Goal: Information Seeking & Learning: Learn about a topic

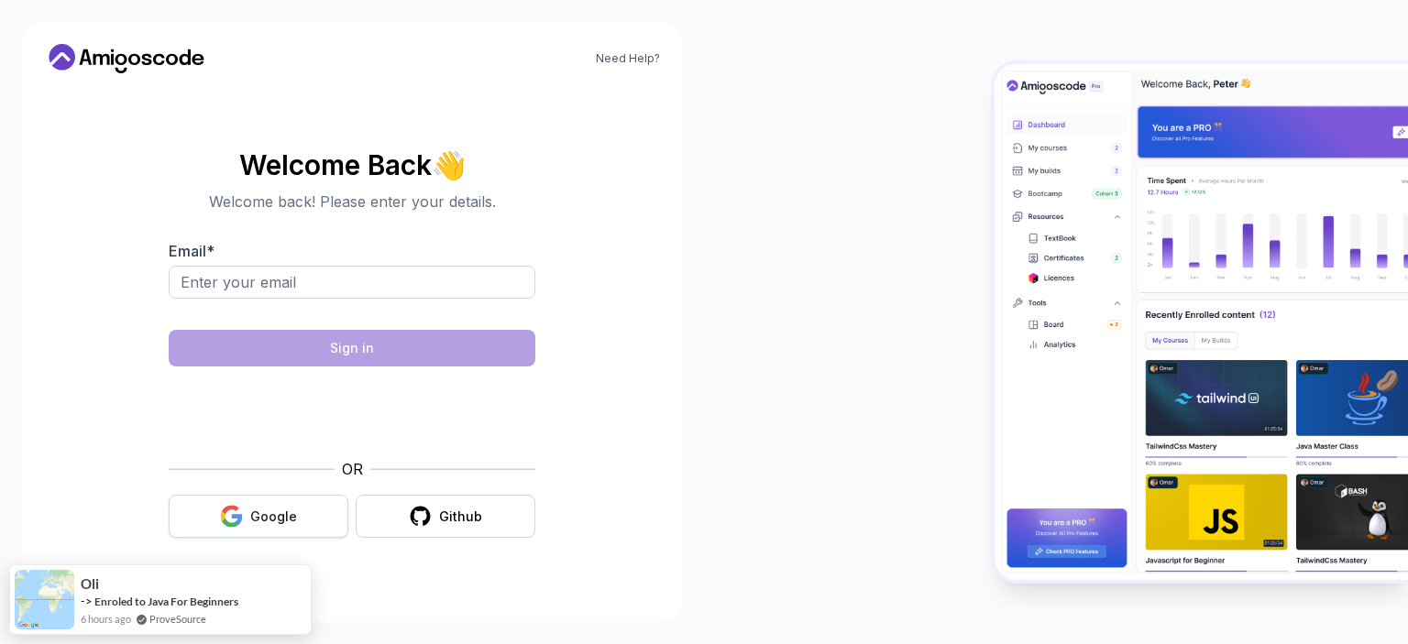
click at [259, 512] on div "Google" at bounding box center [273, 517] width 47 height 18
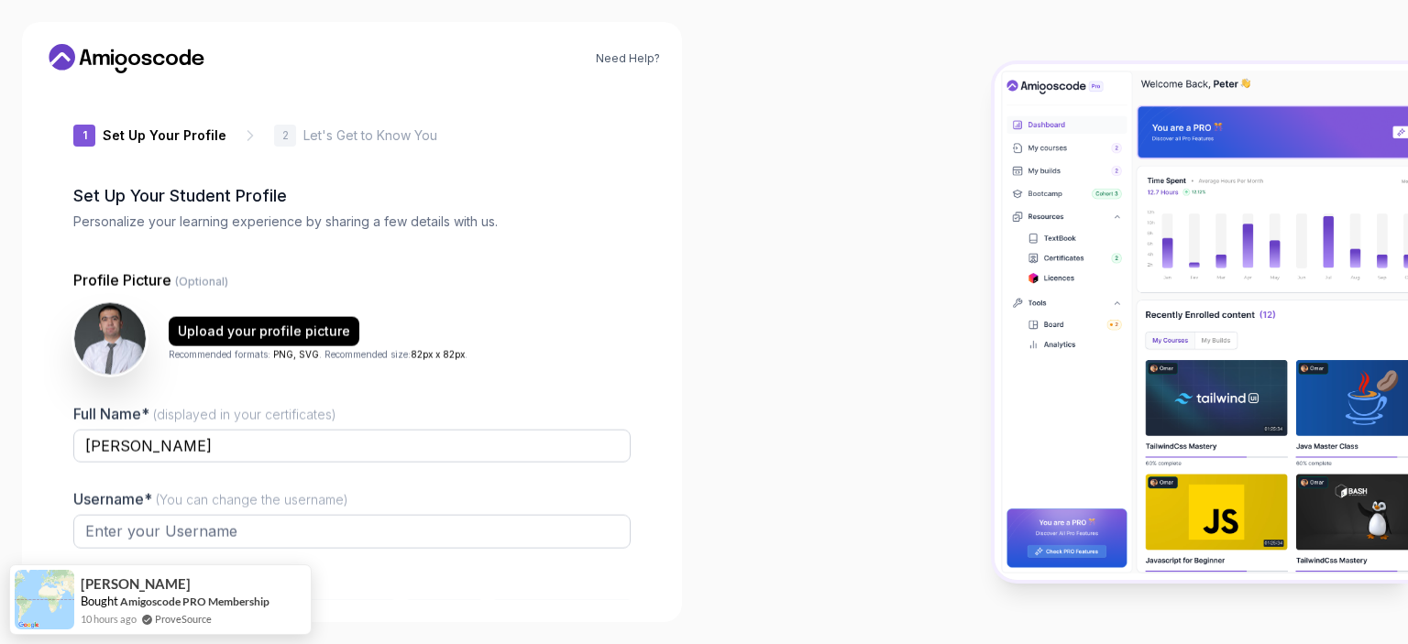
type input "daringdeer45885"
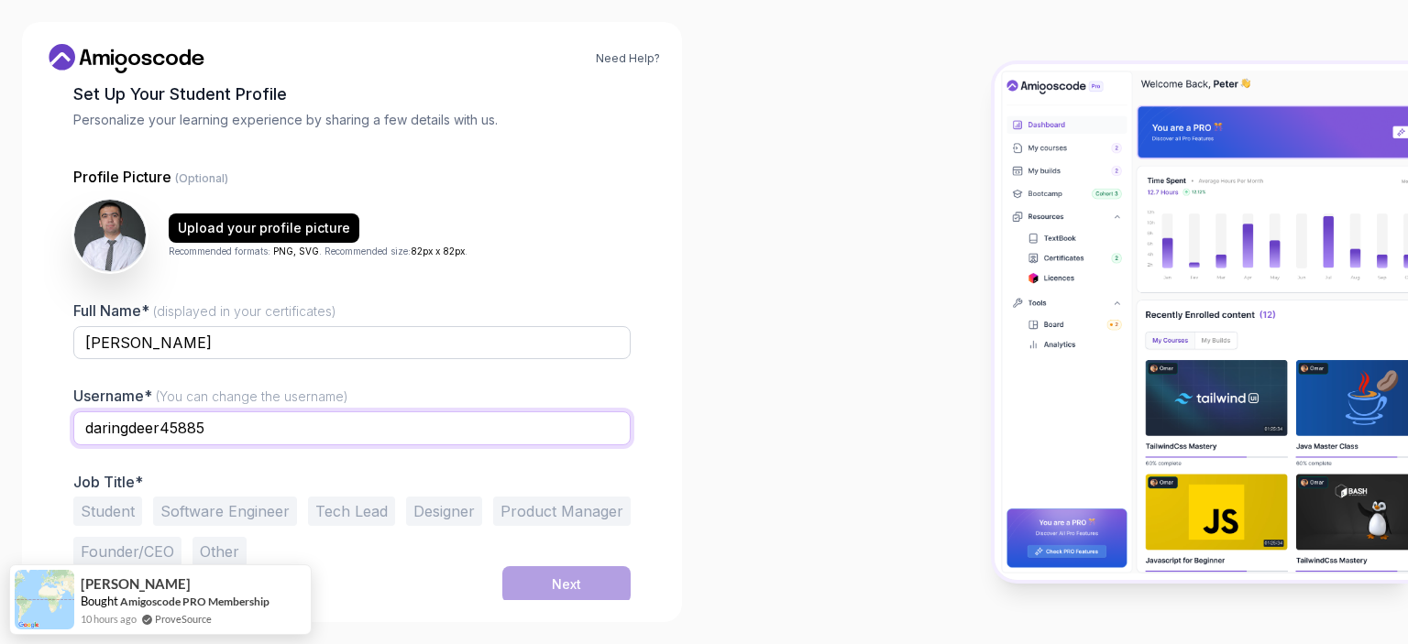
click at [281, 424] on input "daringdeer45885" at bounding box center [351, 427] width 557 height 33
type input "u"
type input "A"
type input "abdumajid20010707"
click at [253, 510] on button "Software Engineer" at bounding box center [225, 511] width 144 height 29
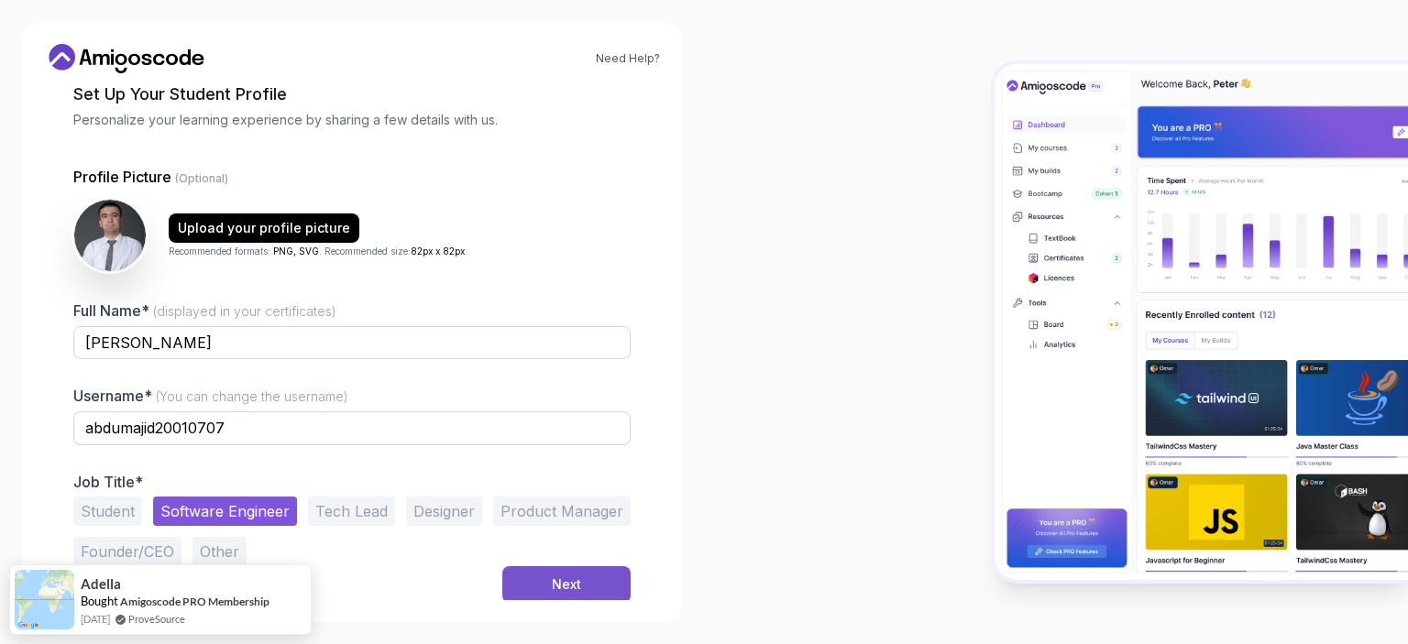
click at [562, 576] on div "Next" at bounding box center [566, 584] width 29 height 18
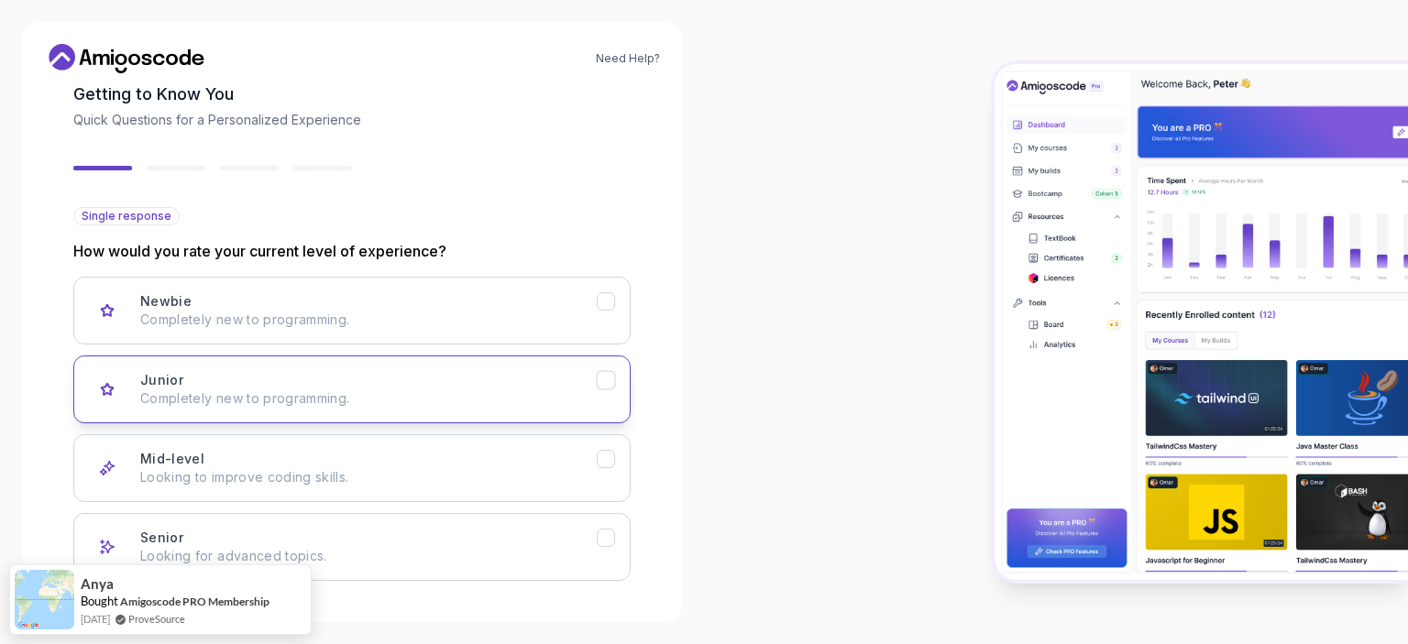
click at [297, 402] on p "Completely new to programming." at bounding box center [368, 398] width 456 height 18
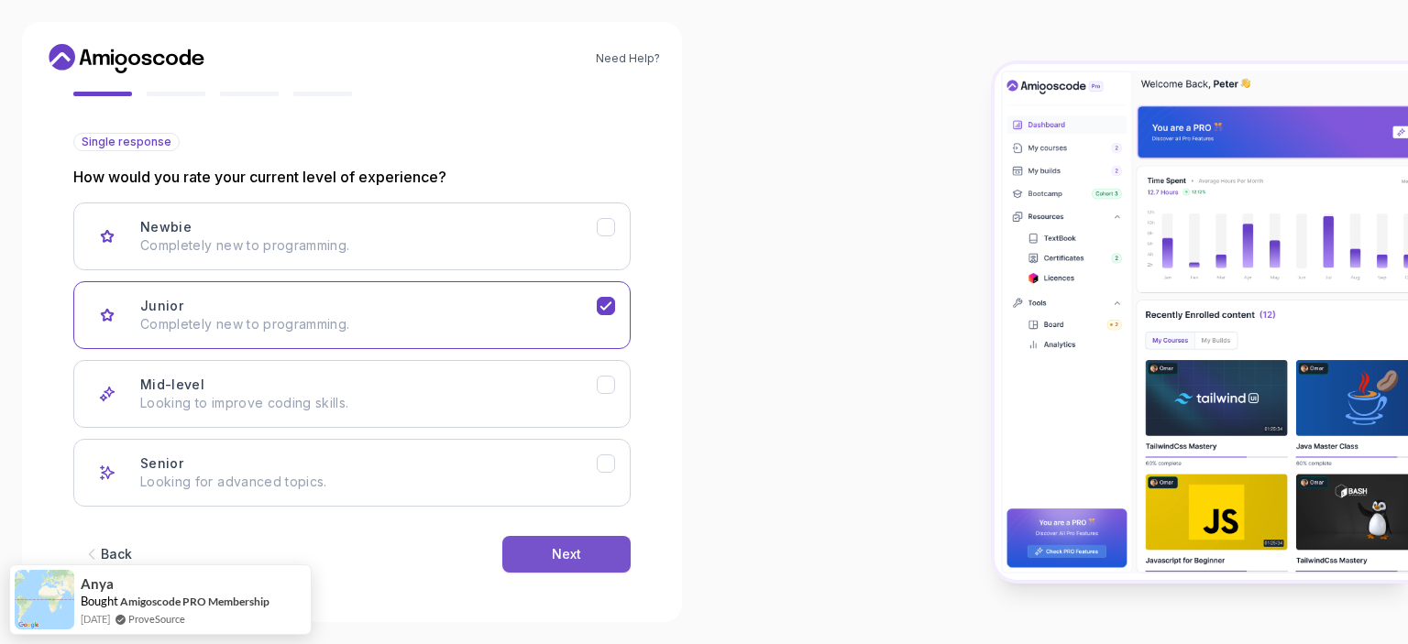
click at [550, 553] on button "Next" at bounding box center [566, 554] width 128 height 37
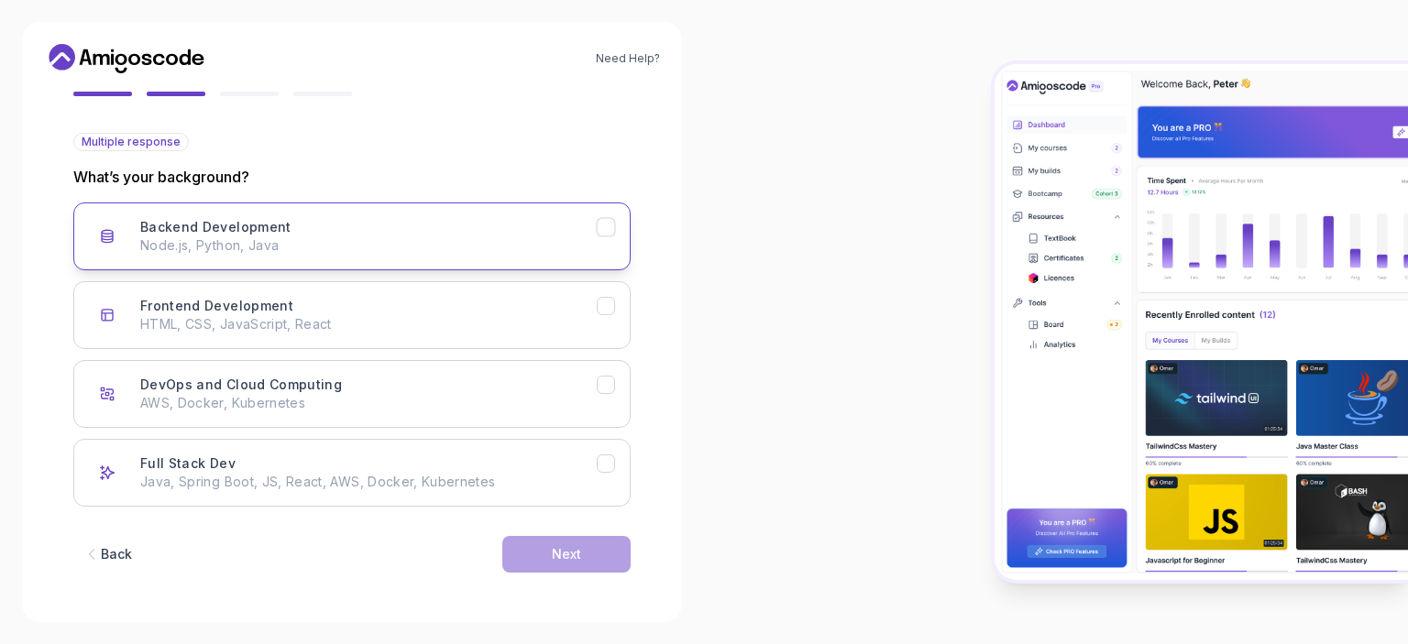
click at [326, 230] on div "Backend Development Node.js, Python, Java" at bounding box center [368, 236] width 456 height 37
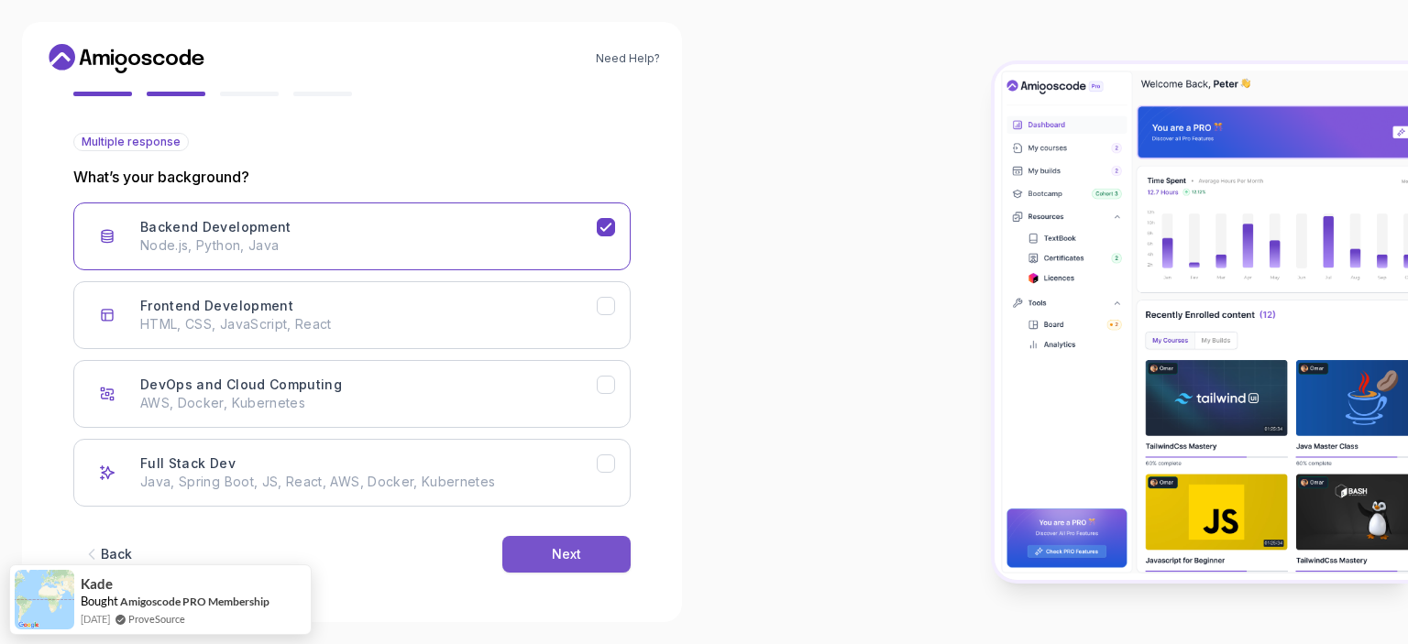
click at [570, 561] on div "Next" at bounding box center [566, 554] width 29 height 18
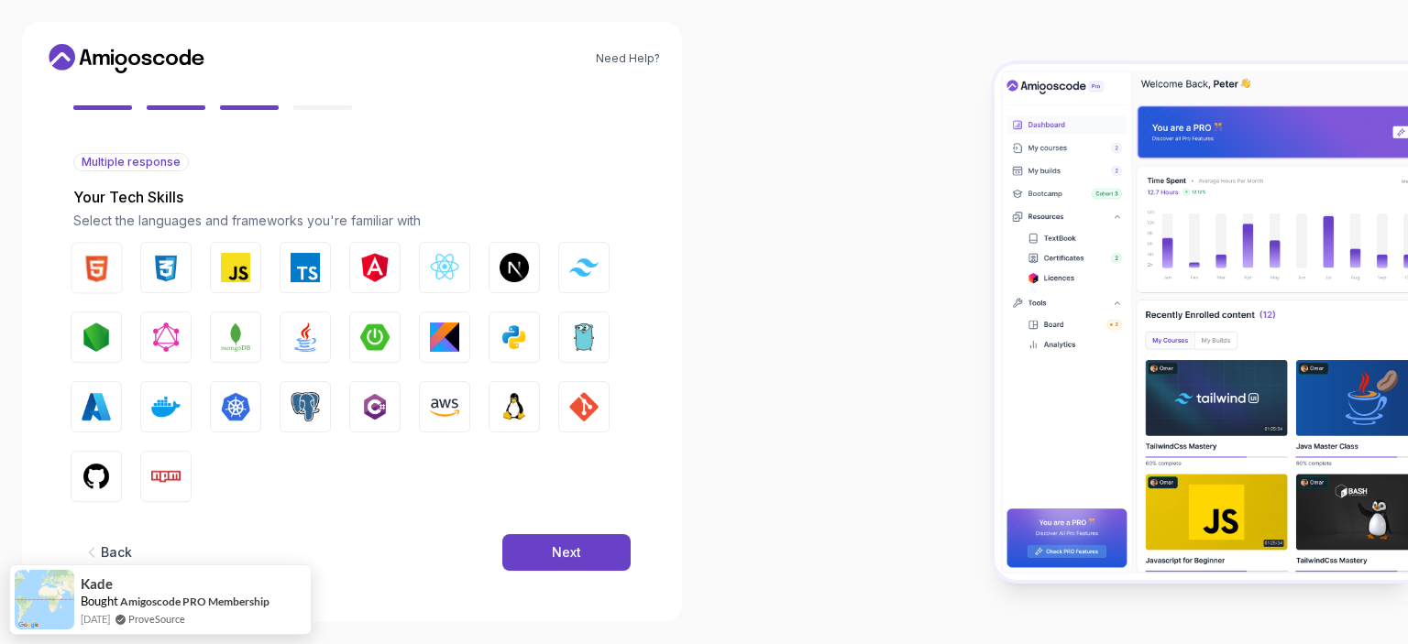
scroll to position [155, 0]
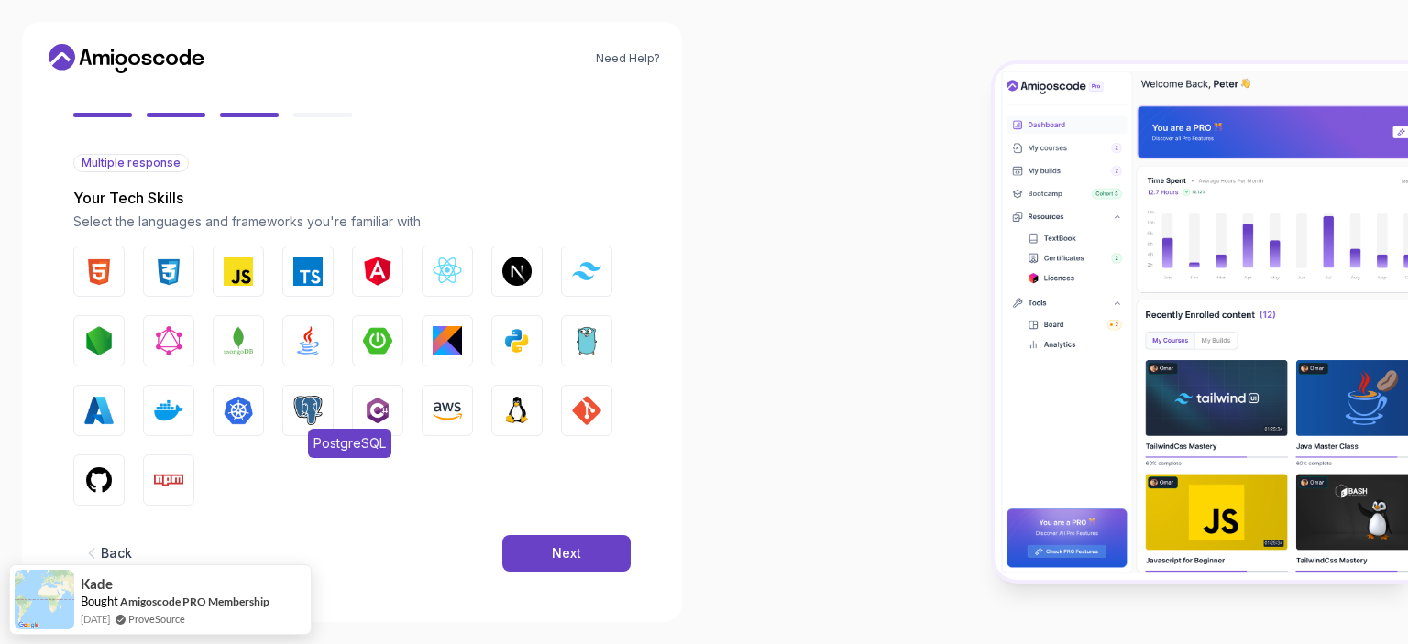
click at [308, 408] on img "button" at bounding box center [307, 410] width 29 height 29
click at [581, 424] on button "GIT" at bounding box center [586, 410] width 51 height 51
click at [383, 339] on img "button" at bounding box center [377, 340] width 29 height 29
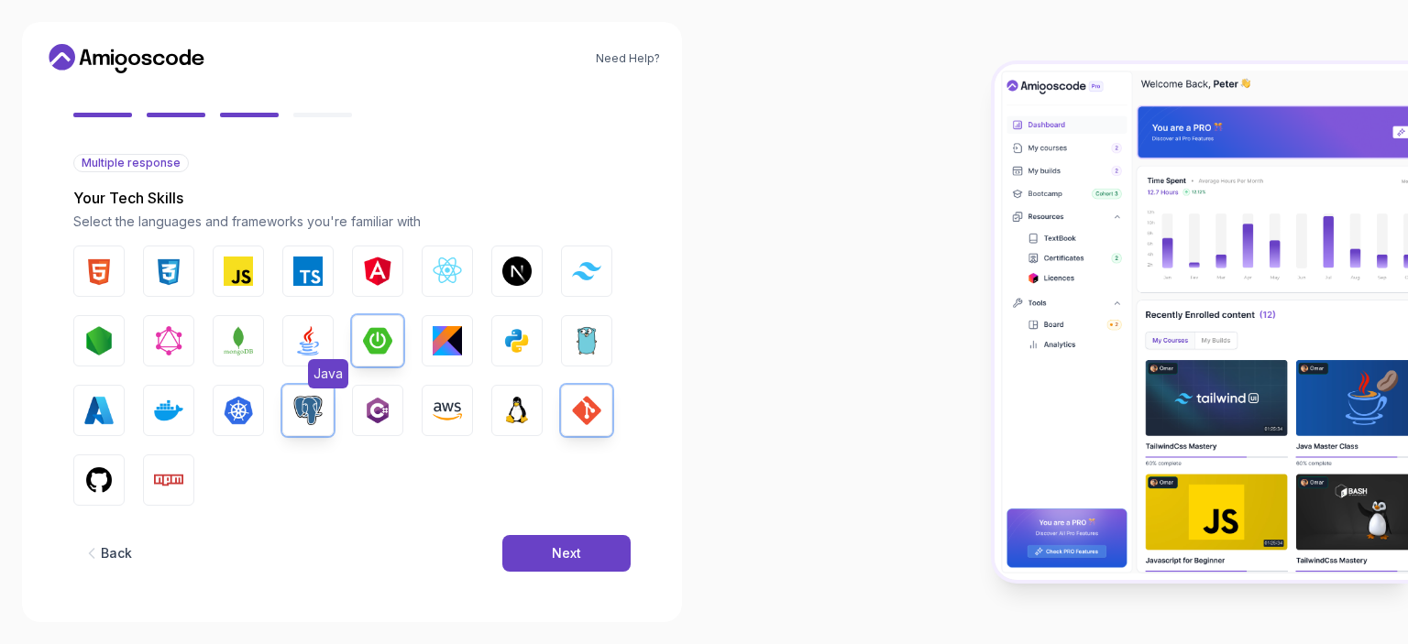
click at [324, 343] on button "Java" at bounding box center [307, 340] width 51 height 51
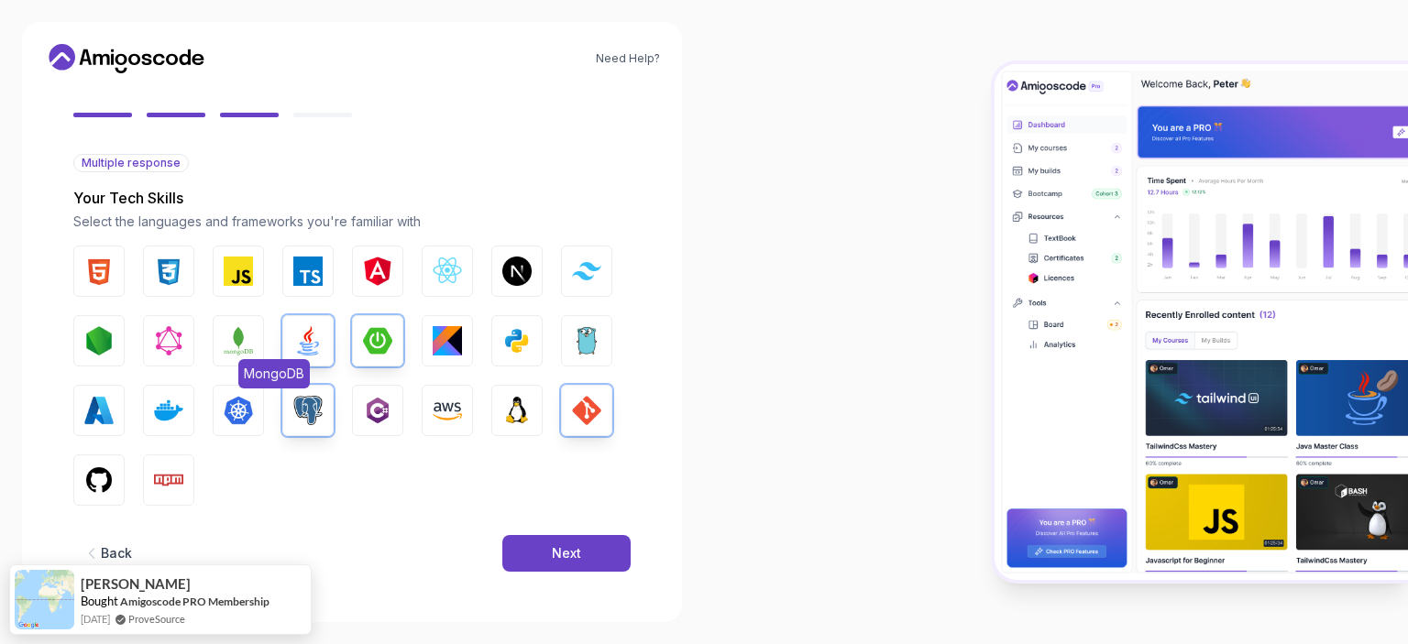
click at [248, 334] on img "button" at bounding box center [238, 340] width 29 height 29
click at [447, 273] on img "button" at bounding box center [447, 271] width 29 height 29
click at [532, 559] on button "Next" at bounding box center [566, 553] width 128 height 37
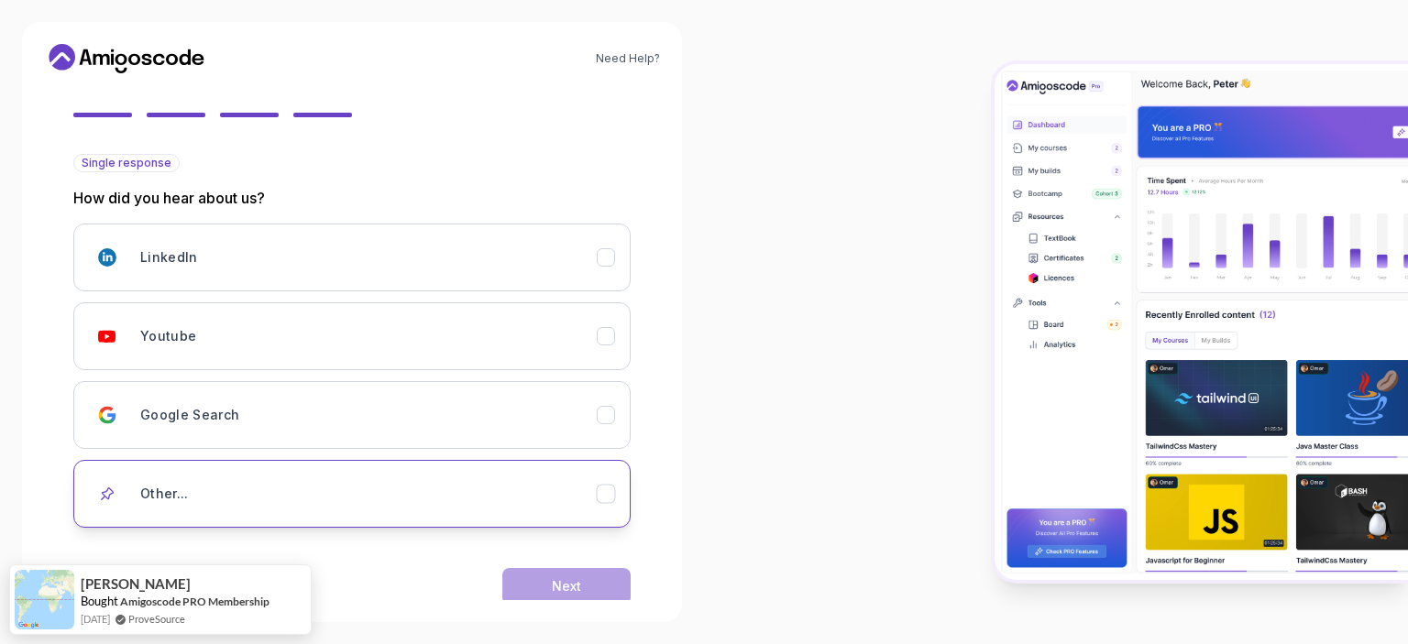
click at [301, 487] on div "Other..." at bounding box center [368, 494] width 456 height 37
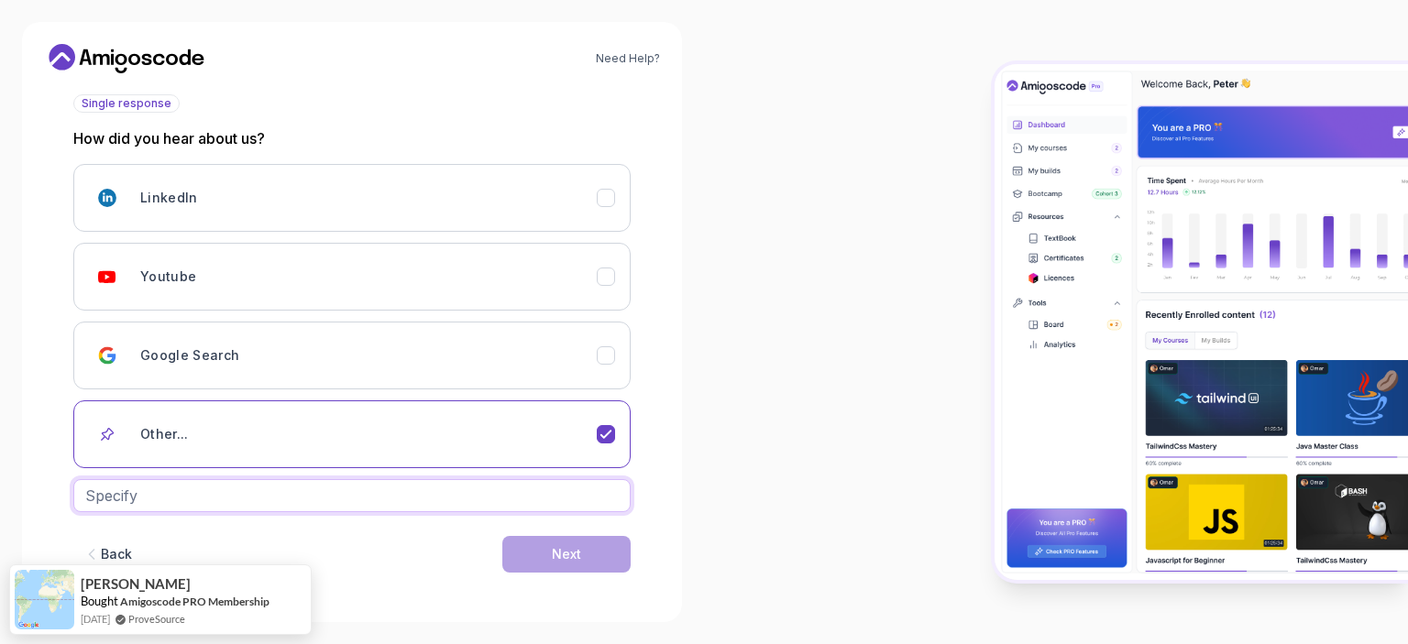
click at [257, 494] on input "text" at bounding box center [351, 495] width 557 height 33
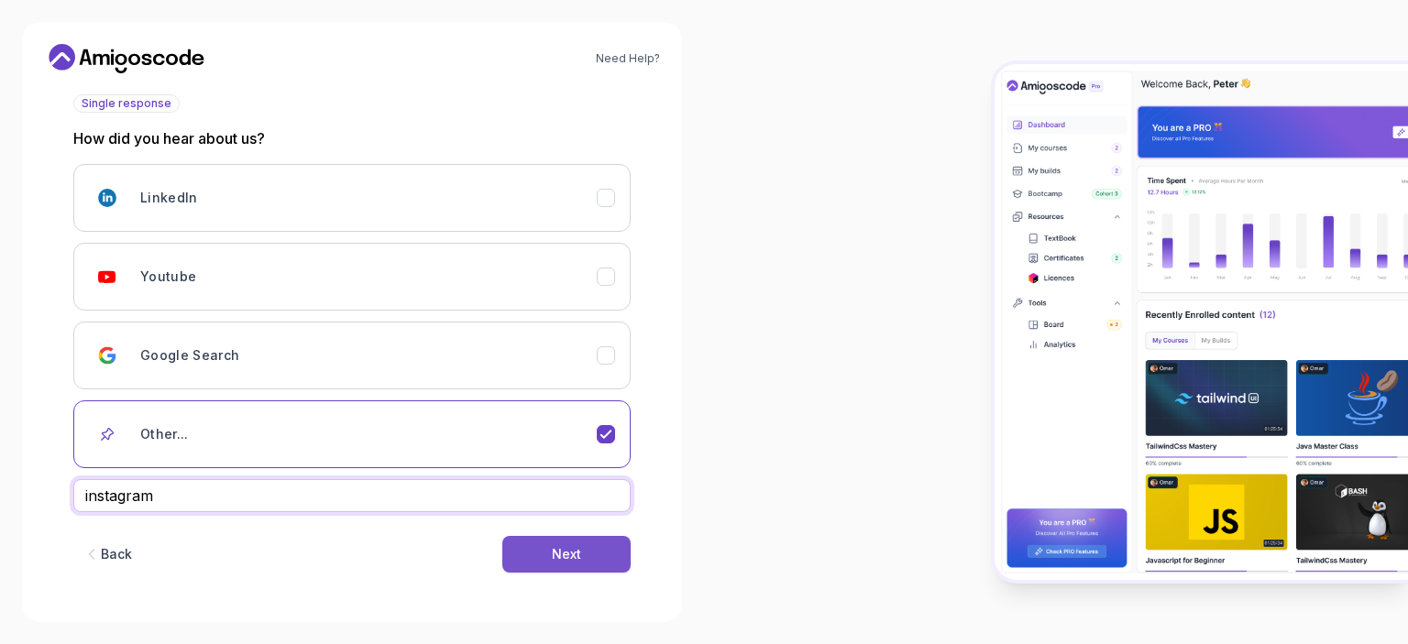
type input "instagram"
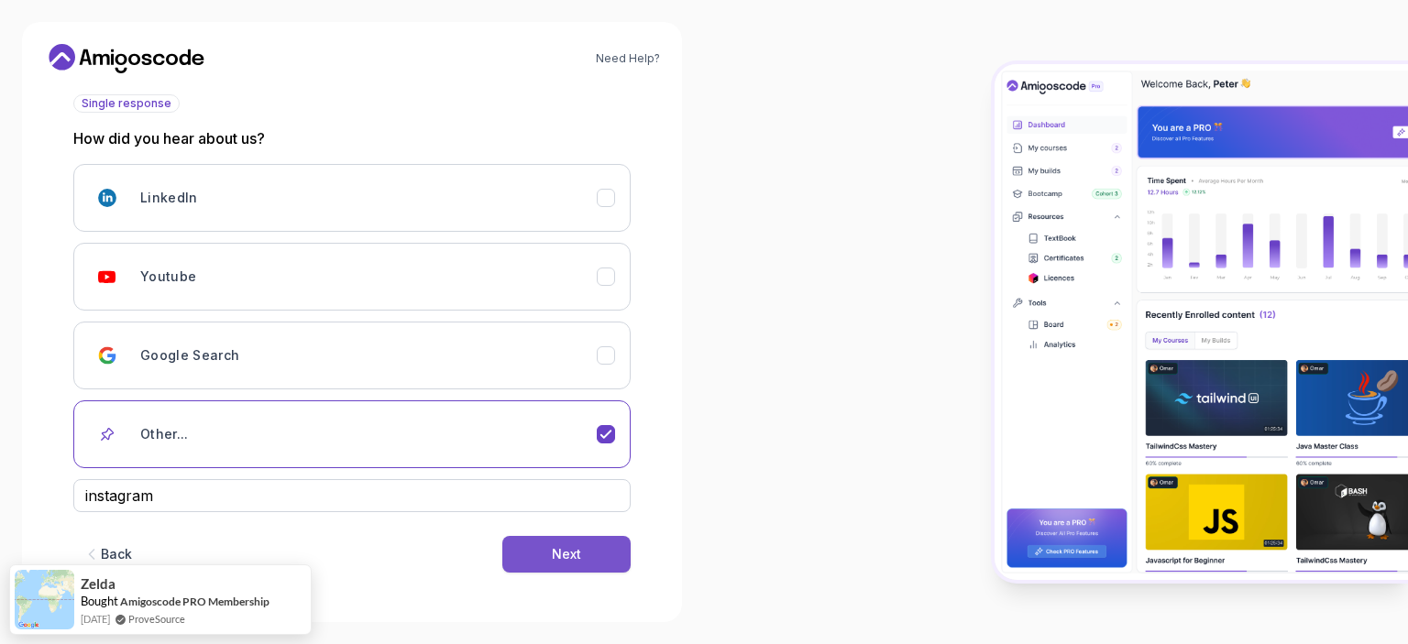
click at [547, 561] on button "Next" at bounding box center [566, 554] width 128 height 37
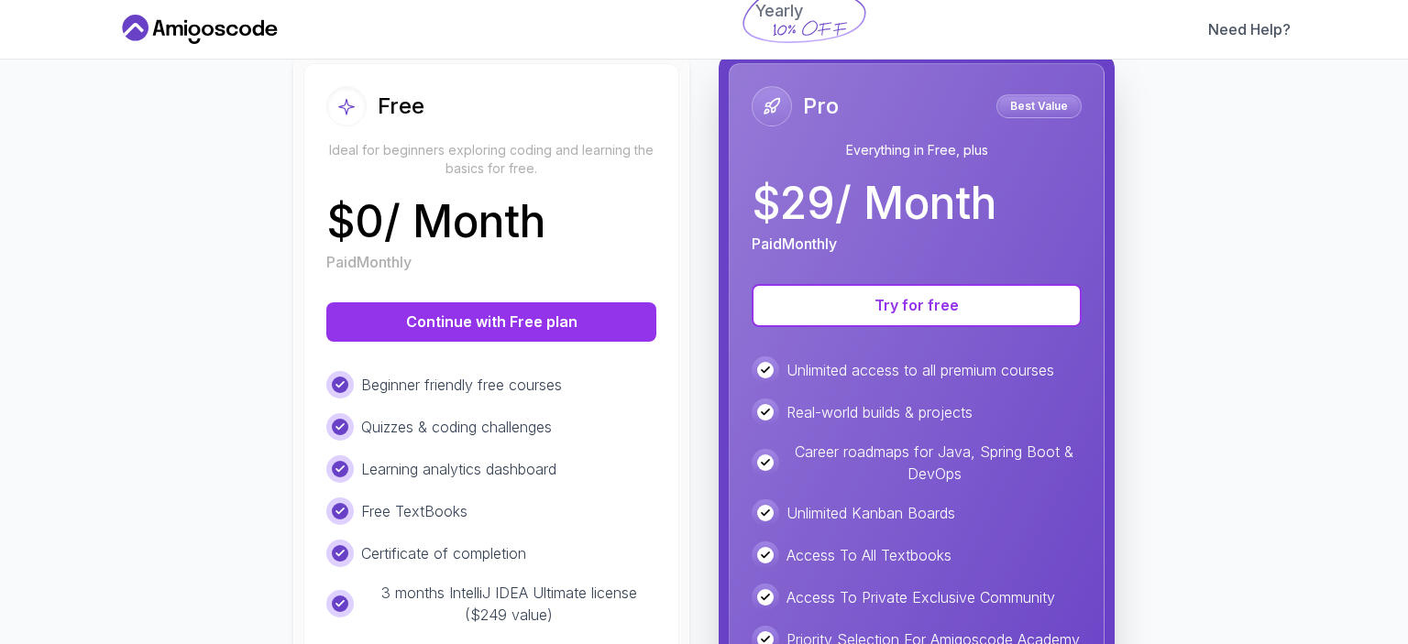
scroll to position [197, 0]
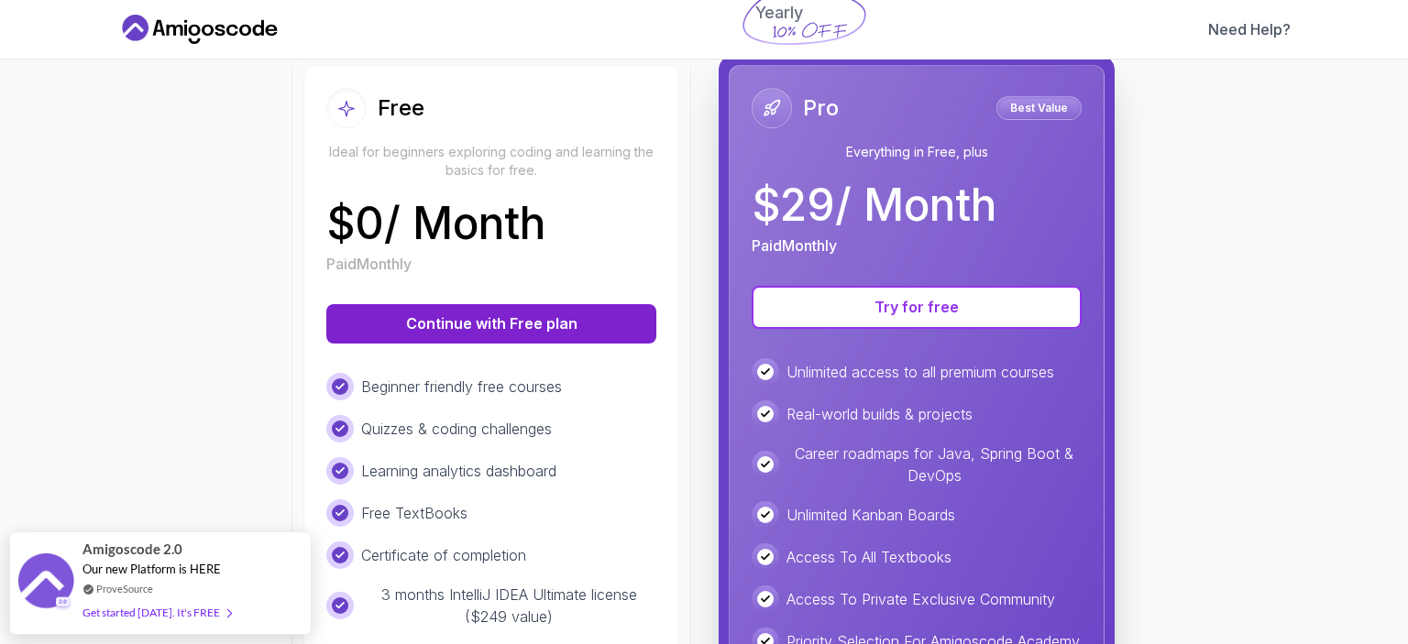
click at [545, 338] on button "Continue with Free plan" at bounding box center [491, 323] width 330 height 38
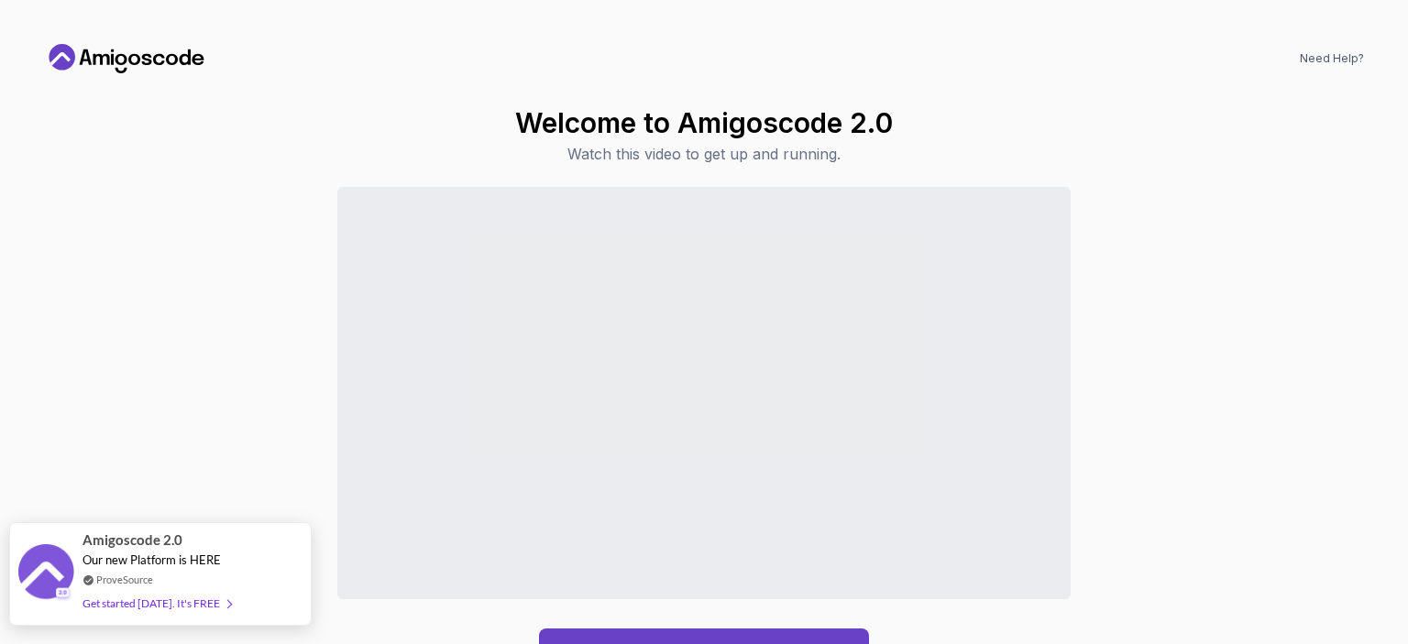
click at [184, 606] on div "Get started [DATE]. It's FREE" at bounding box center [156, 603] width 148 height 21
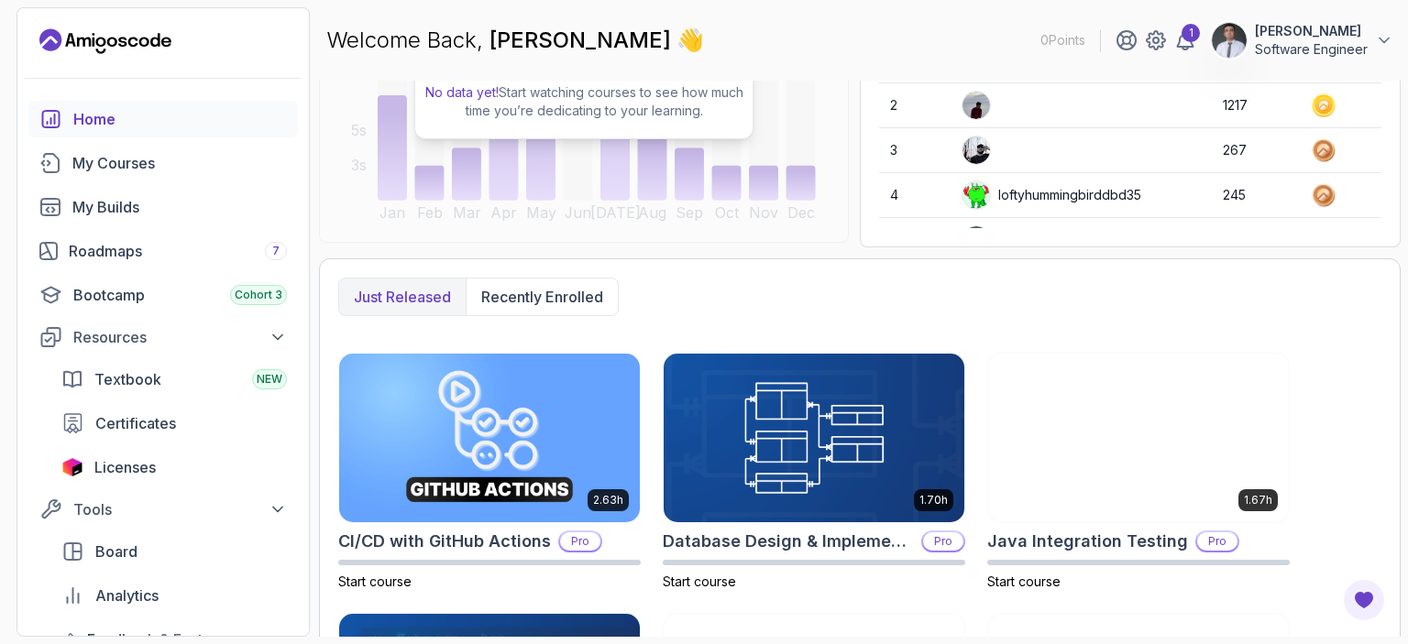
scroll to position [304, 0]
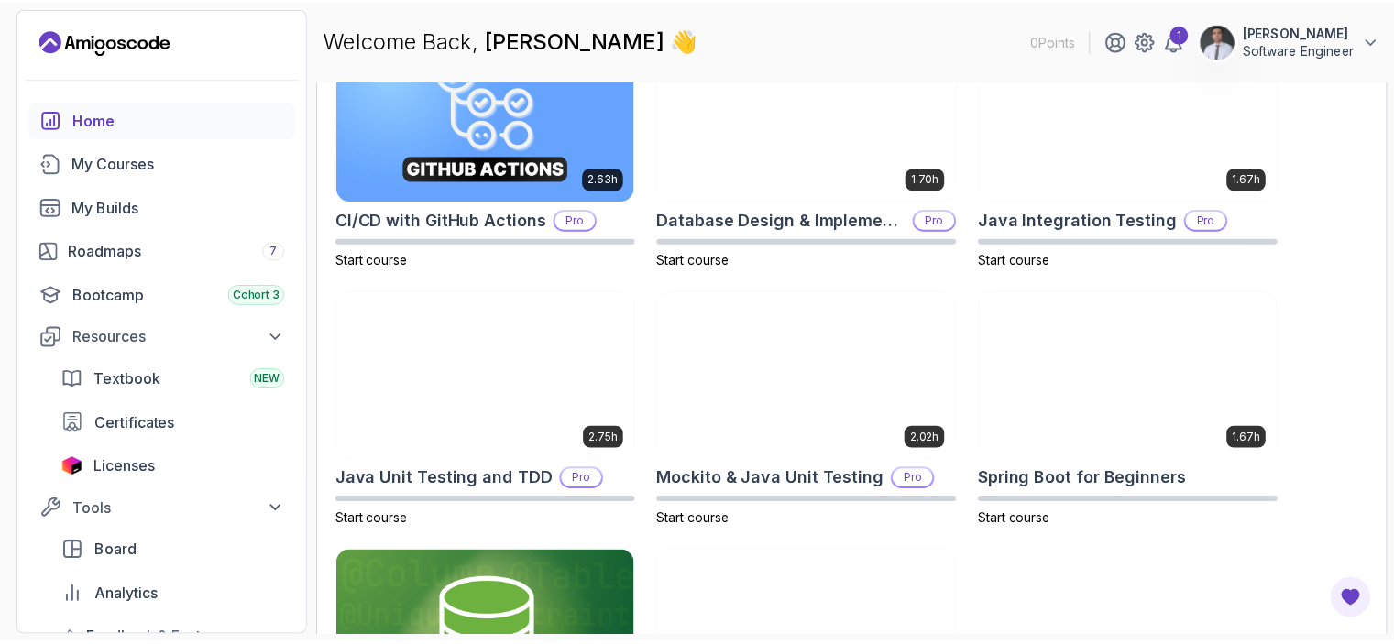
scroll to position [789, 0]
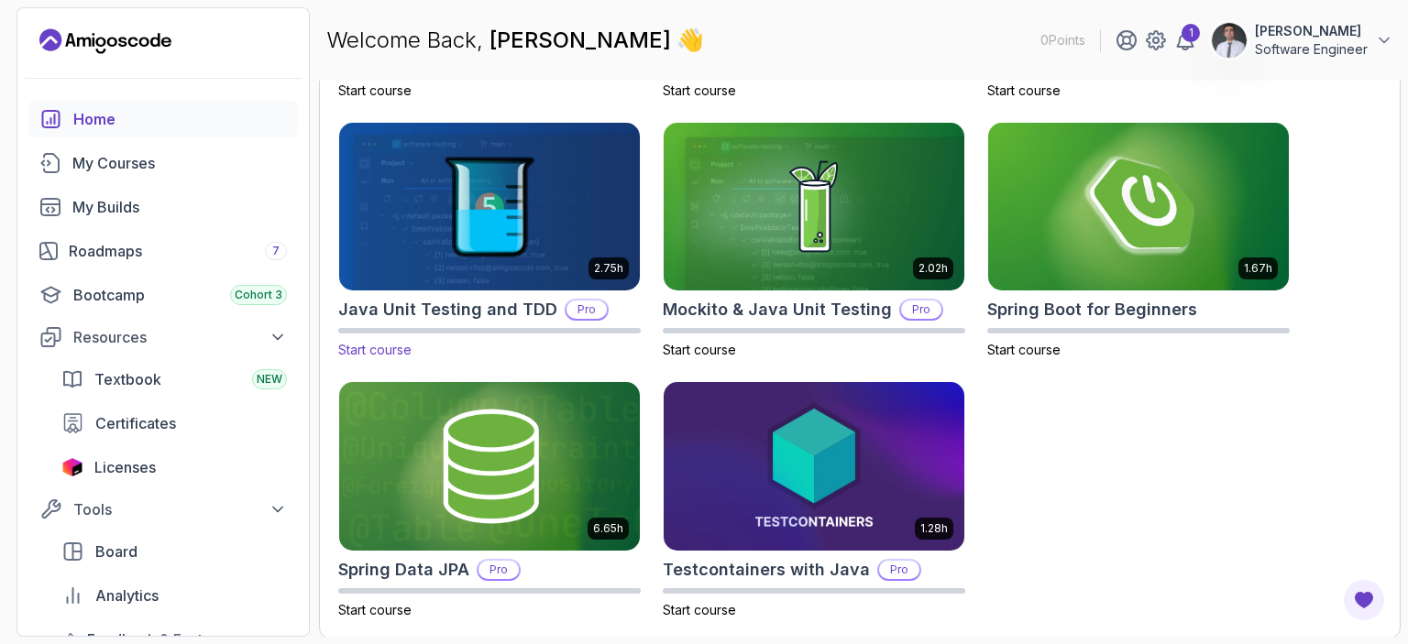
click at [527, 207] on img at bounding box center [489, 206] width 315 height 177
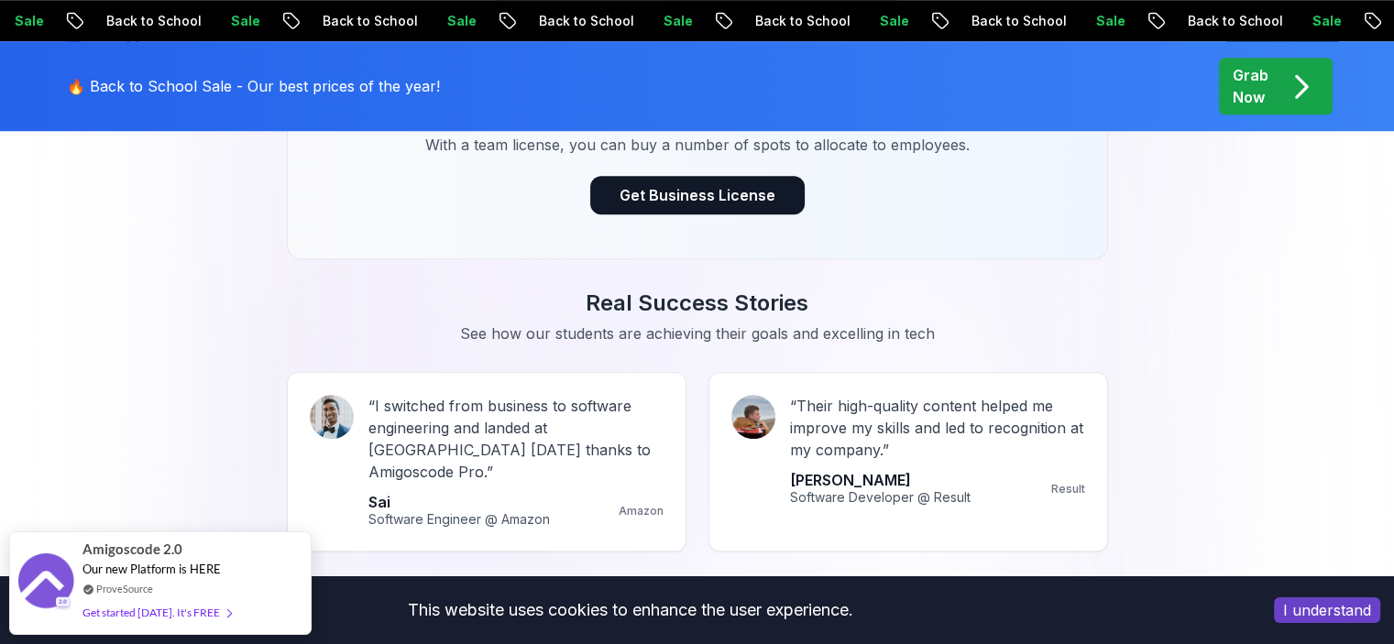
scroll to position [1529, 0]
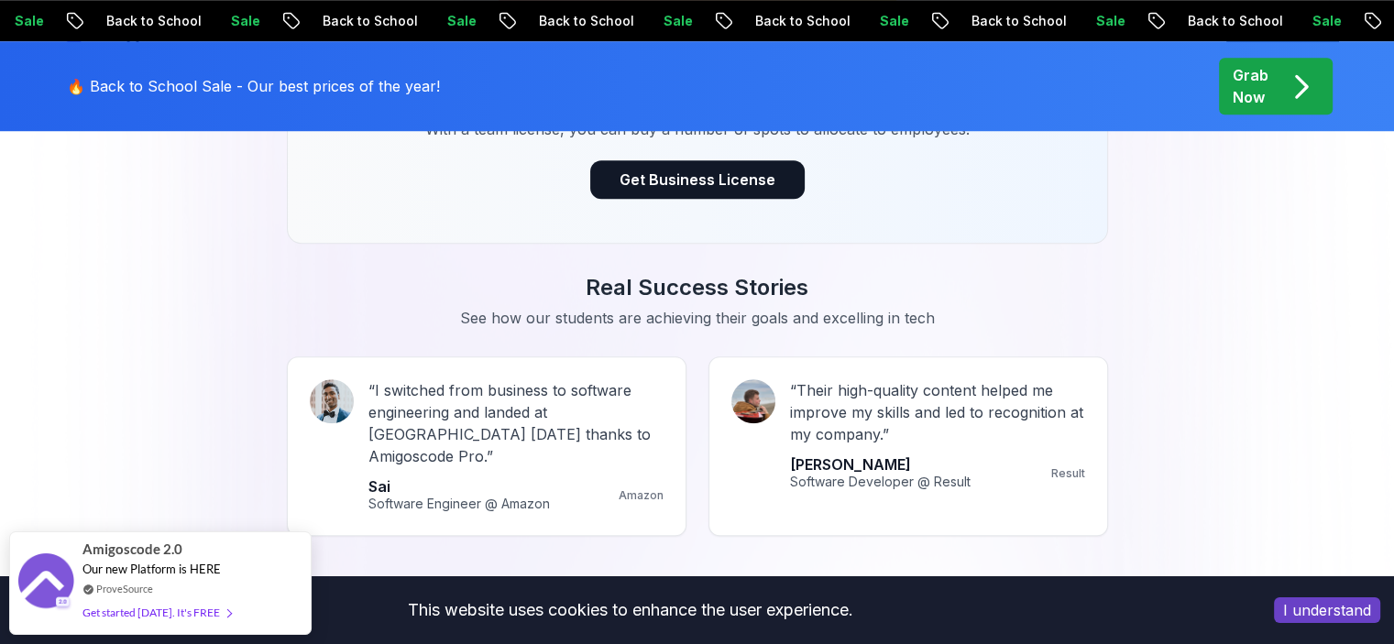
click at [1340, 610] on button "I understand" at bounding box center [1327, 610] width 106 height 26
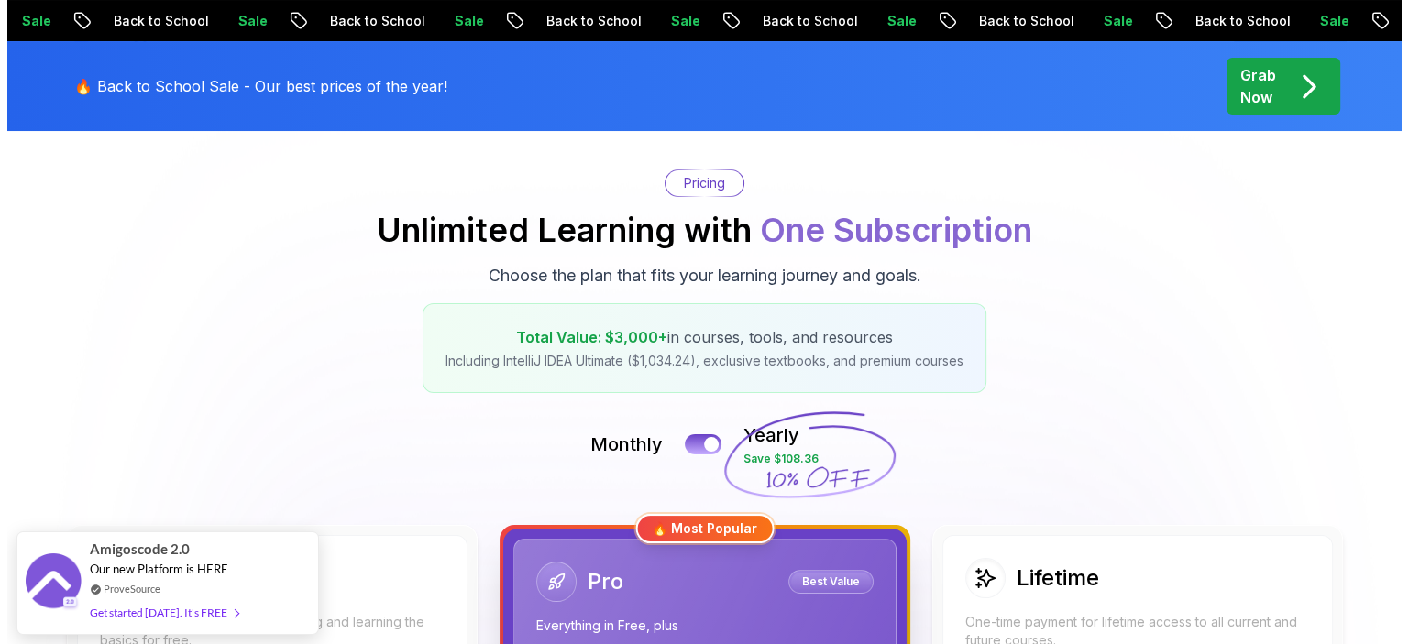
scroll to position [0, 0]
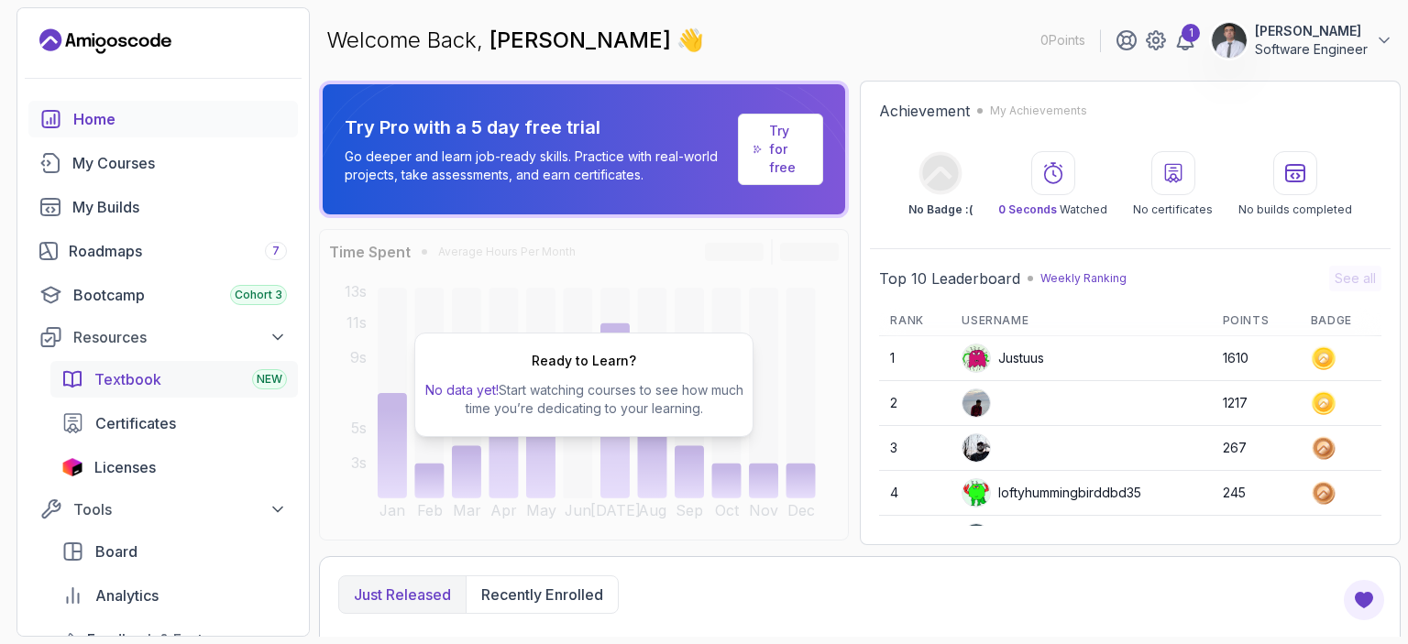
click at [128, 378] on span "Textbook" at bounding box center [127, 379] width 67 height 22
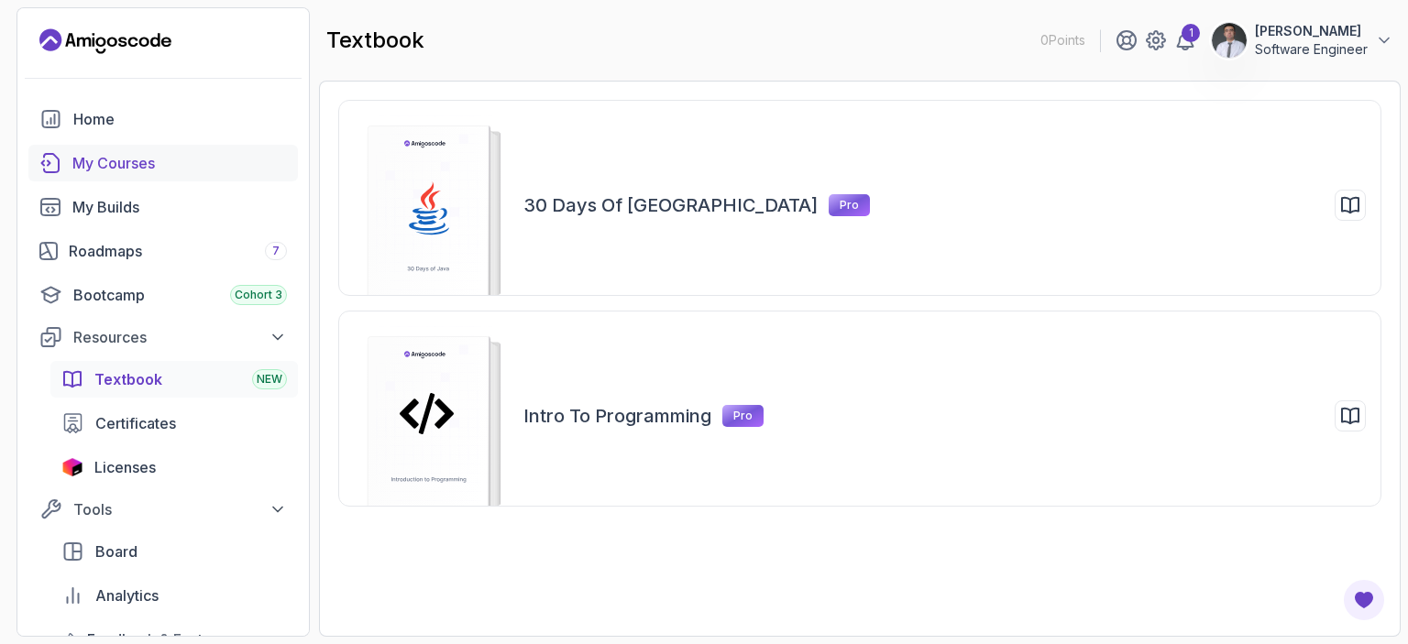
click at [150, 161] on div "My Courses" at bounding box center [179, 163] width 214 height 22
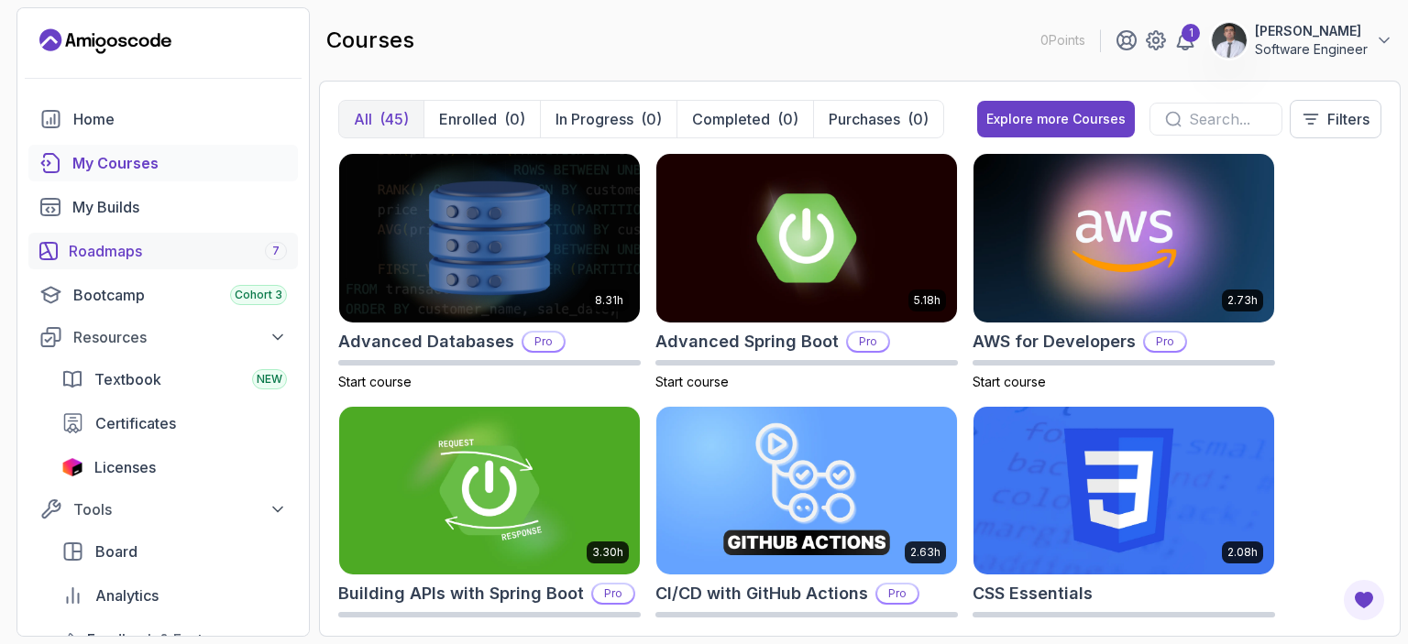
click at [150, 240] on div "Roadmaps 7" at bounding box center [178, 251] width 218 height 22
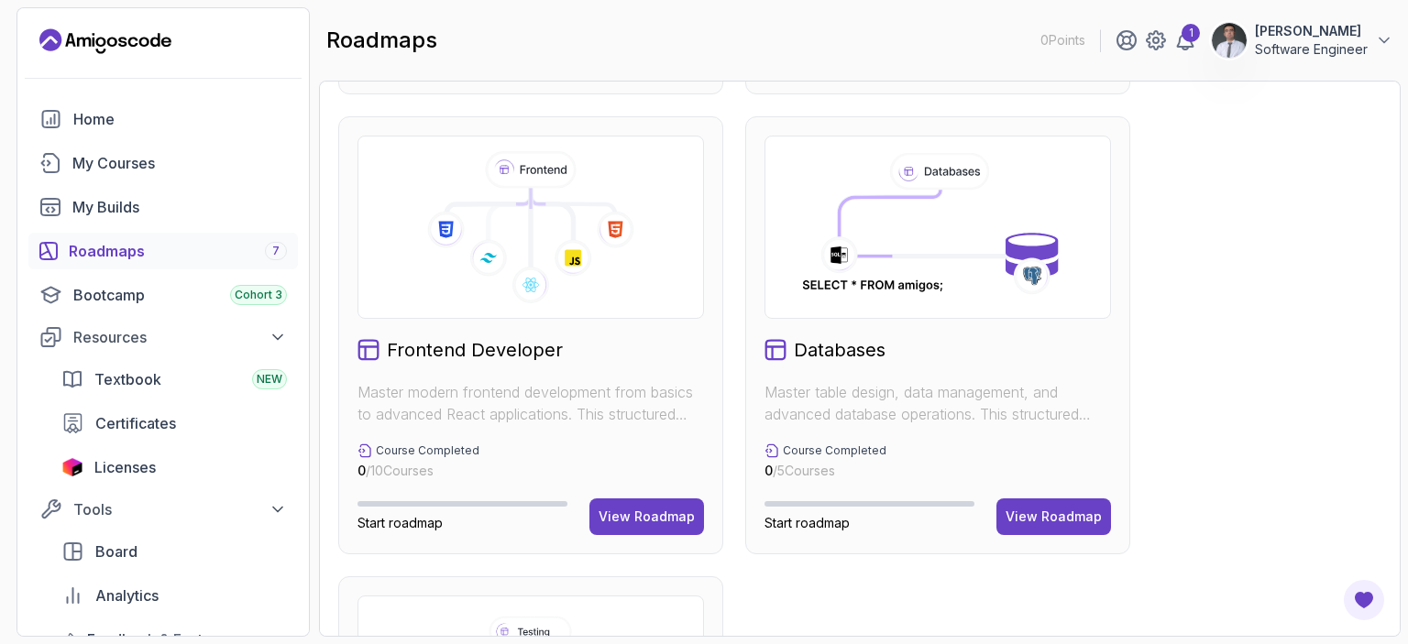
scroll to position [1298, 0]
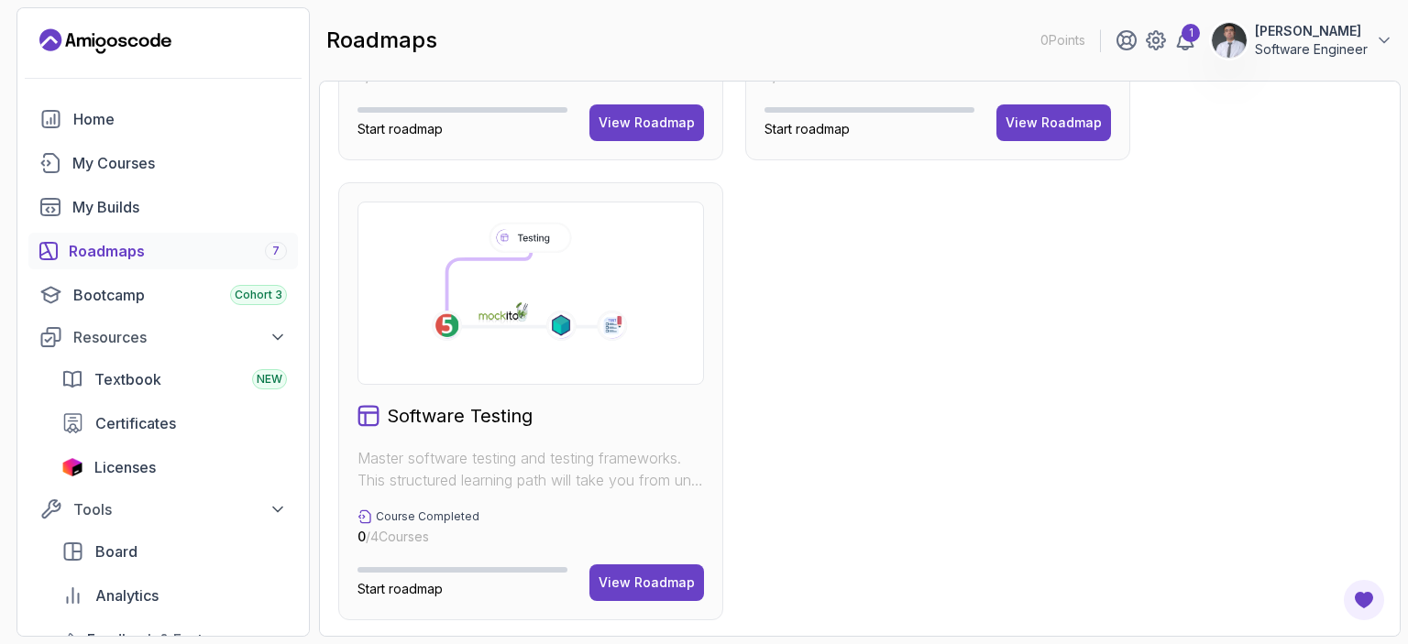
click at [619, 526] on div "Course Completed 0 / 4 Courses" at bounding box center [530, 528] width 346 height 37
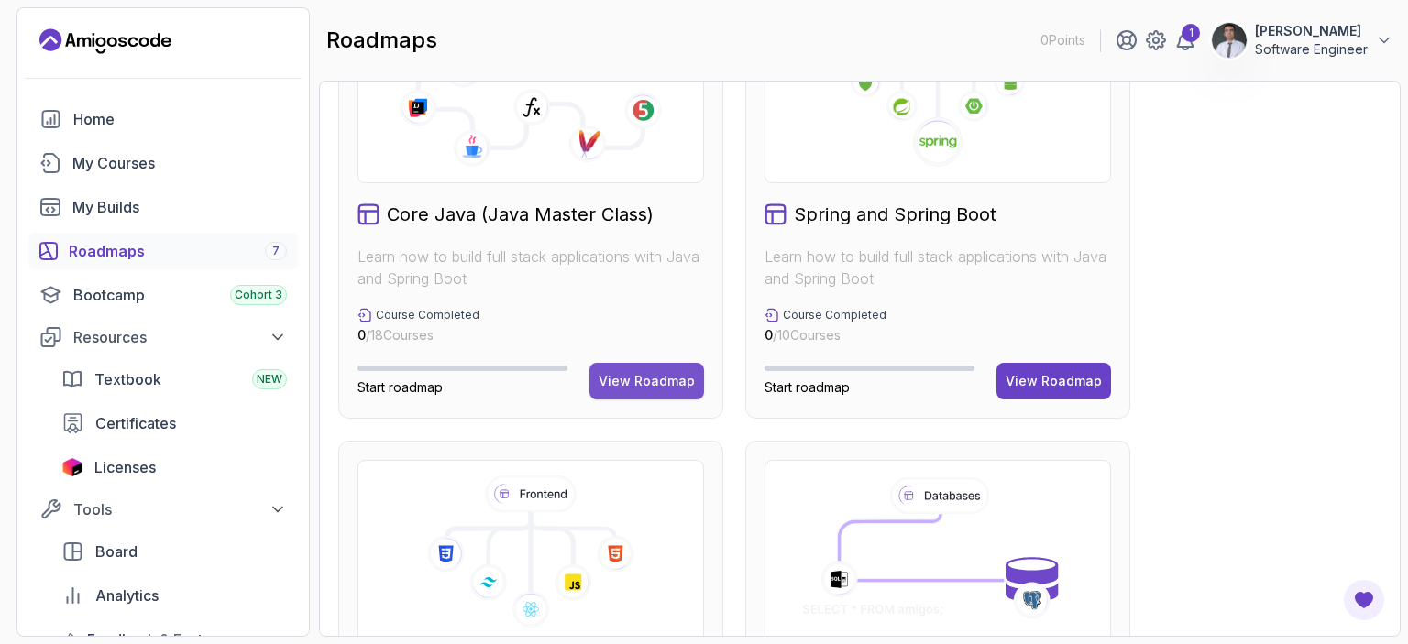
scroll to position [578, 0]
click at [638, 377] on div "View Roadmap" at bounding box center [646, 382] width 96 height 18
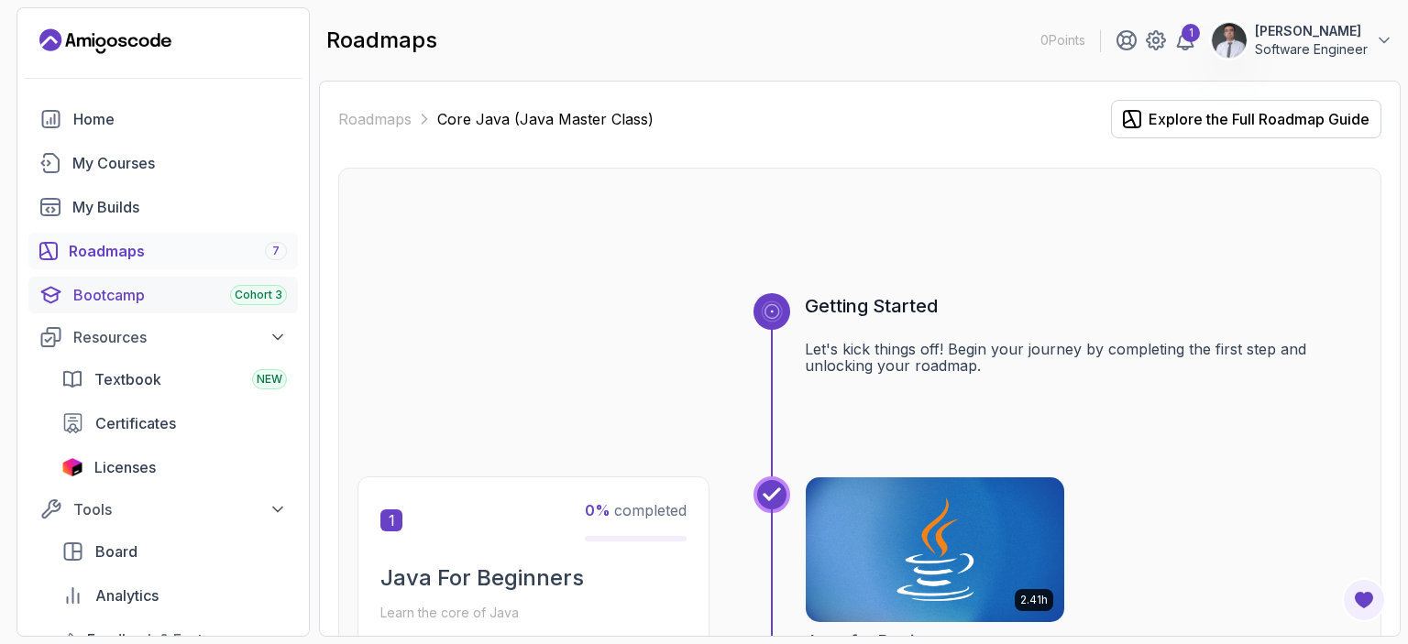
click at [157, 293] on div "Bootcamp Cohort 3" at bounding box center [180, 295] width 214 height 22
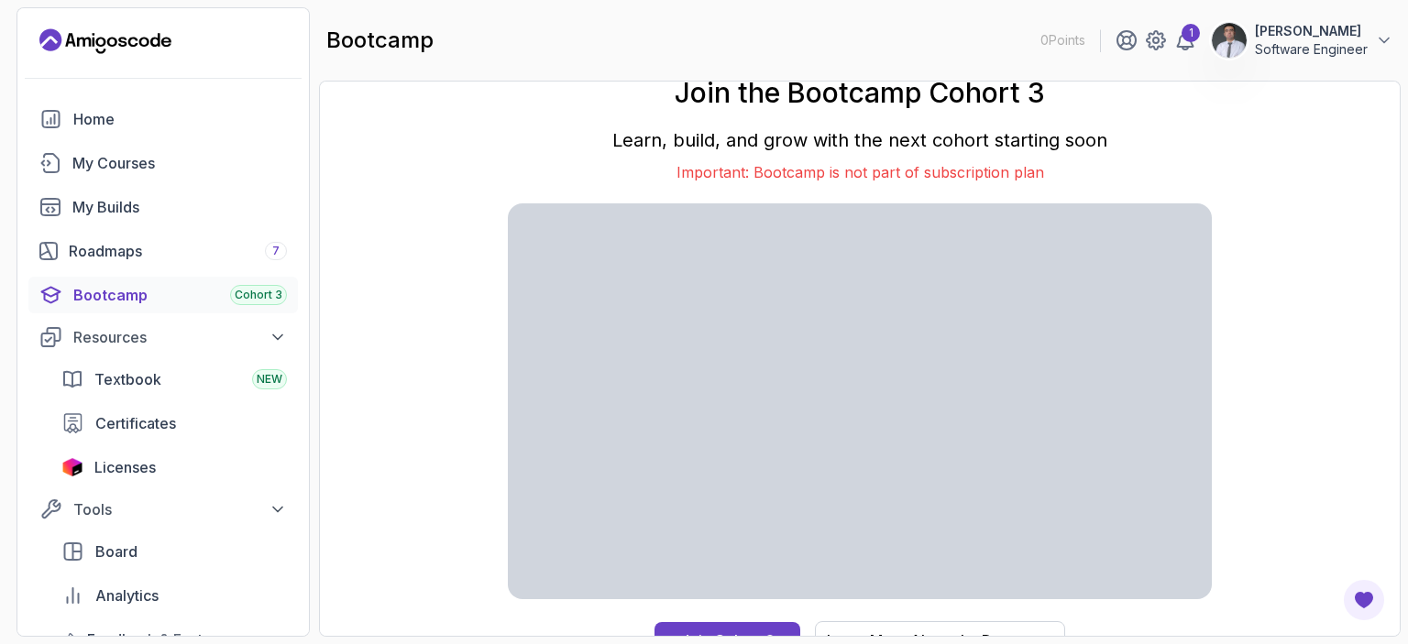
scroll to position [23, 0]
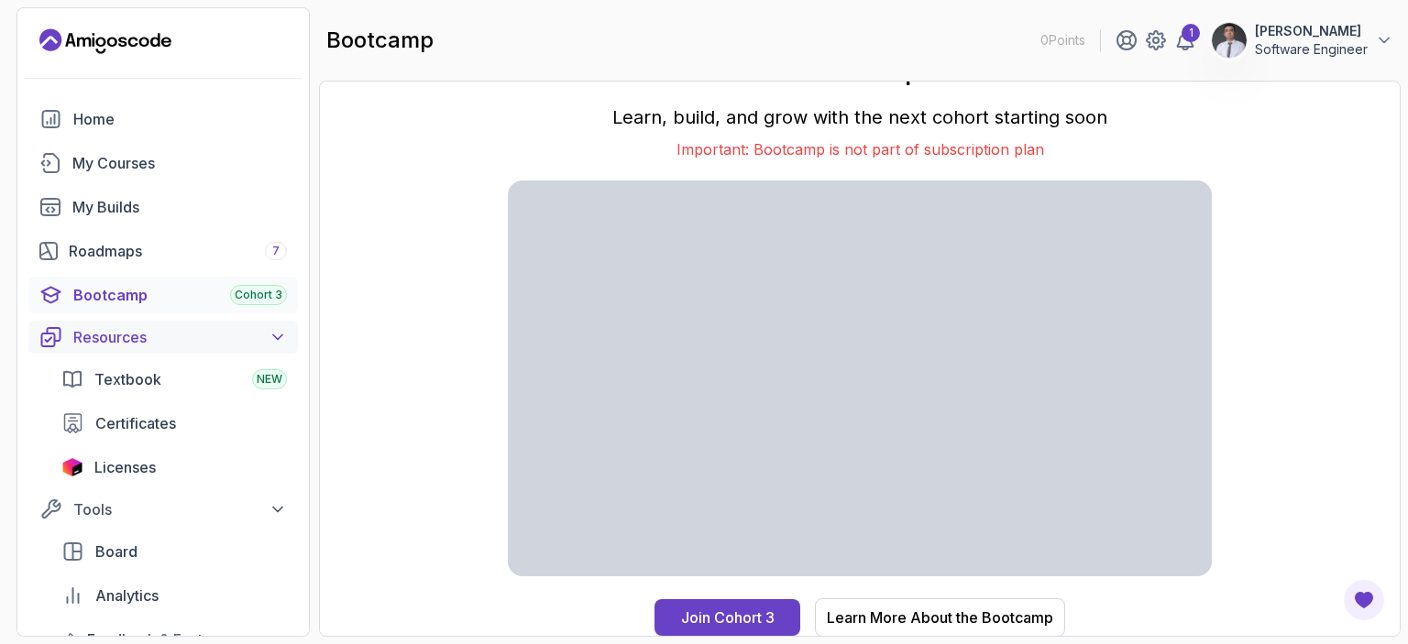
click at [137, 333] on div "Resources" at bounding box center [180, 337] width 214 height 22
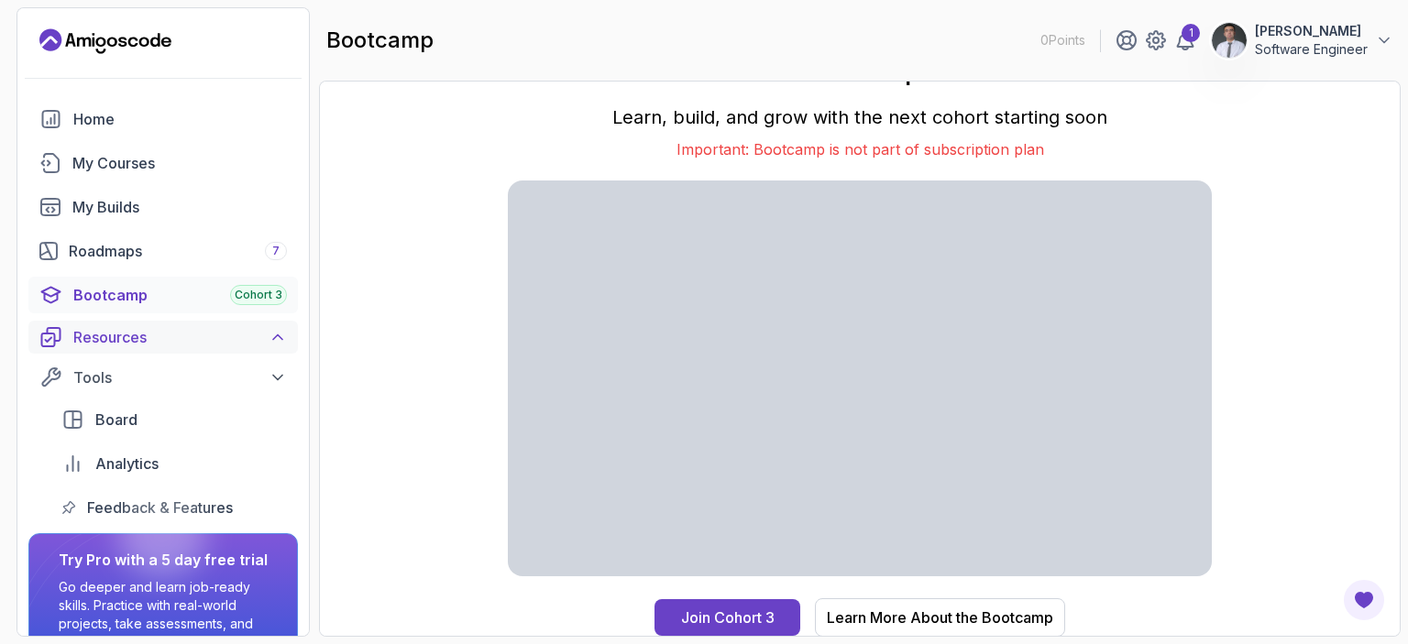
click at [137, 333] on div "Resources" at bounding box center [180, 337] width 214 height 22
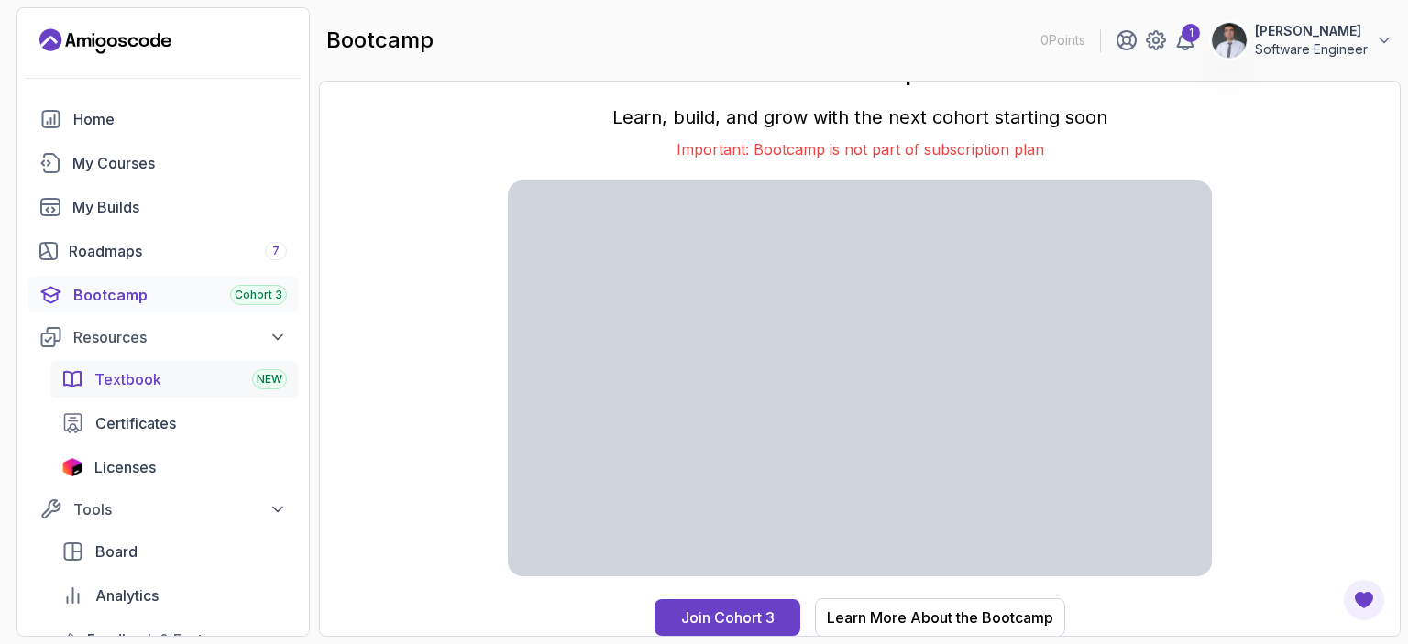
click at [129, 378] on span "Textbook" at bounding box center [127, 379] width 67 height 22
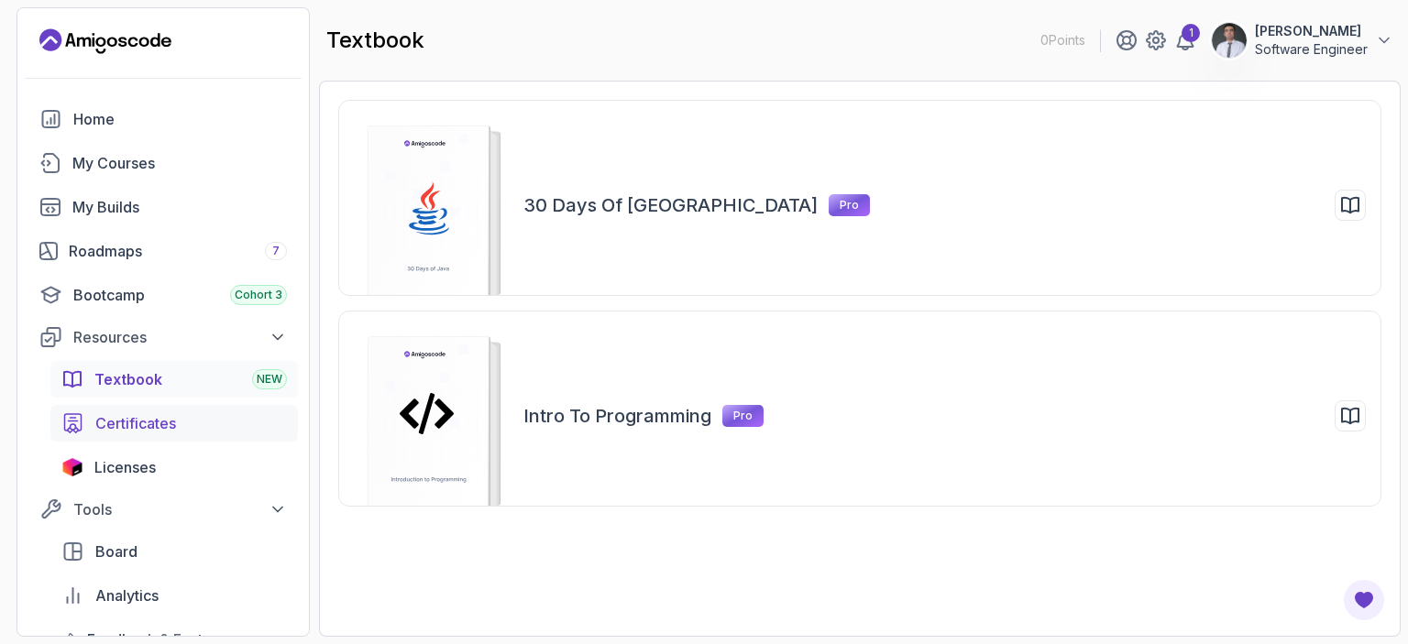
click at [136, 430] on span "Certificates" at bounding box center [135, 423] width 81 height 22
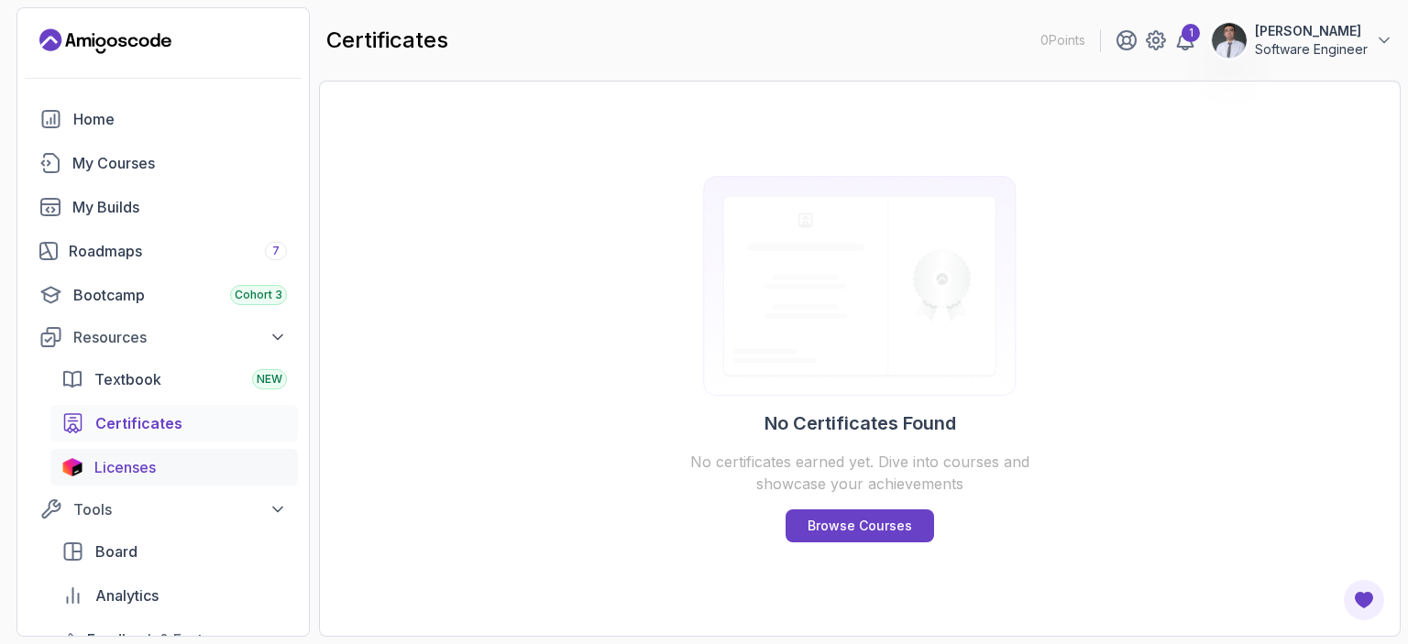
click at [136, 456] on span "Licenses" at bounding box center [124, 467] width 61 height 22
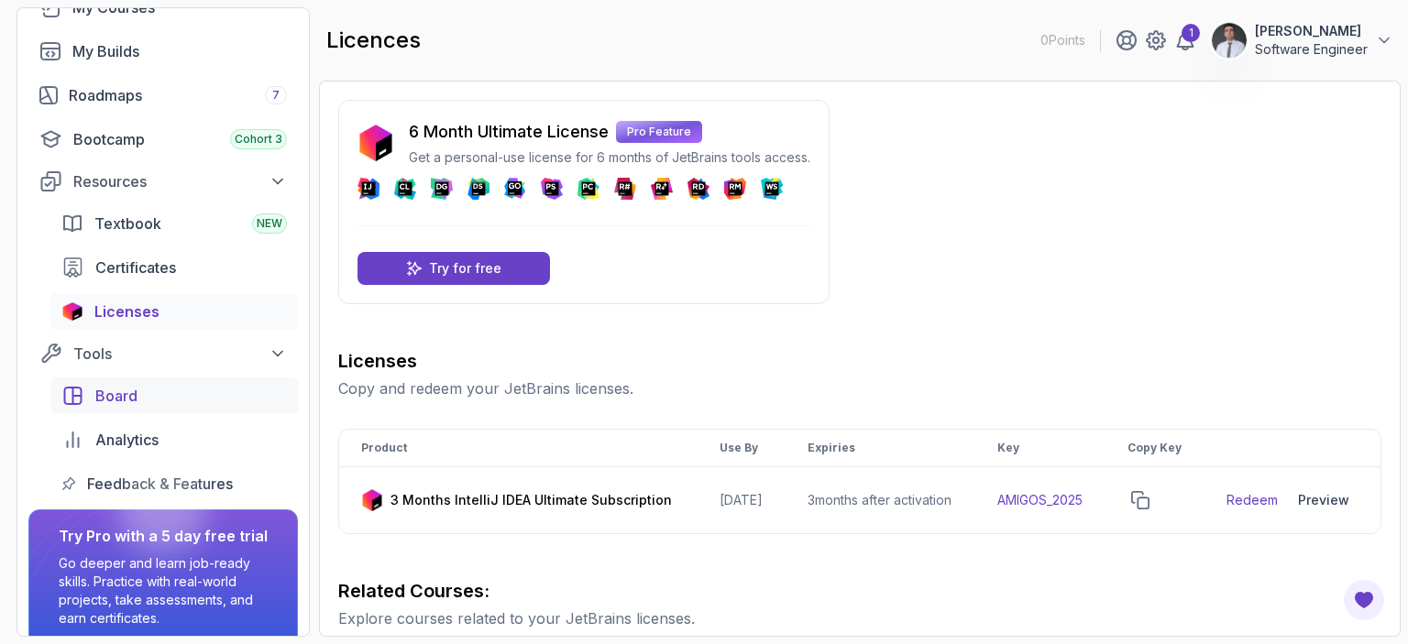
scroll to position [157, 0]
click at [149, 402] on div "Board" at bounding box center [191, 395] width 192 height 22
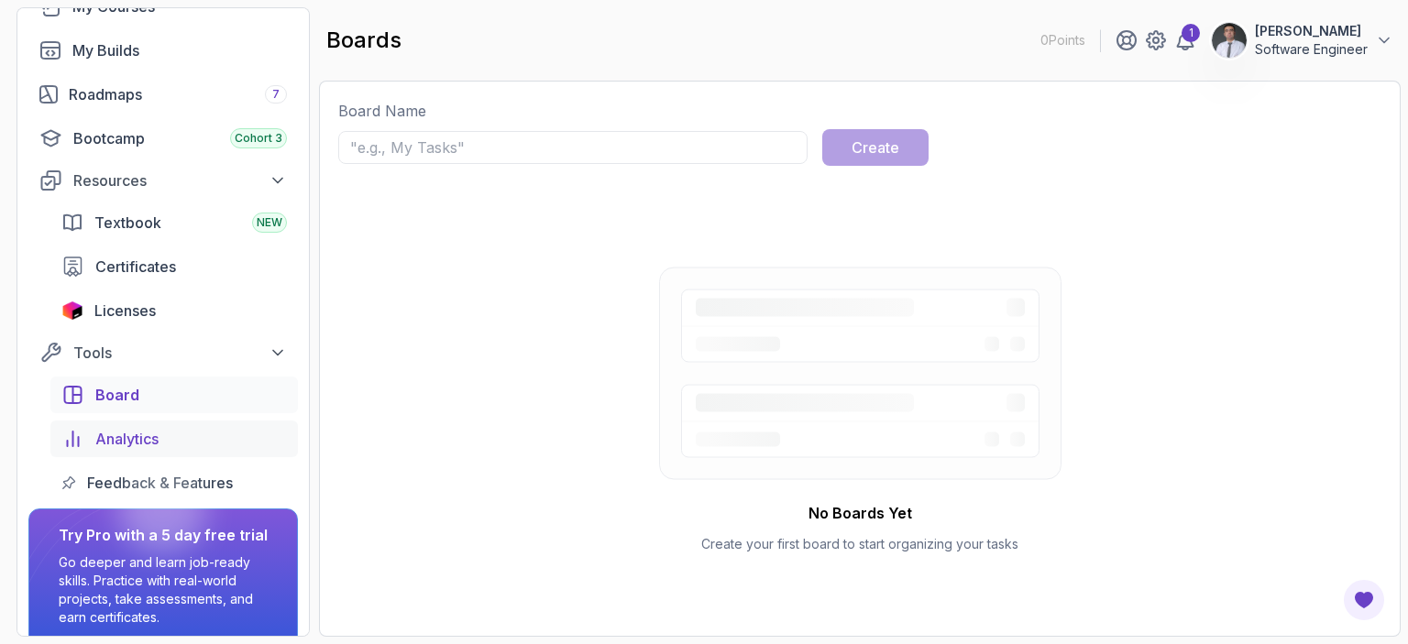
click at [146, 428] on span "Analytics" at bounding box center [126, 439] width 63 height 22
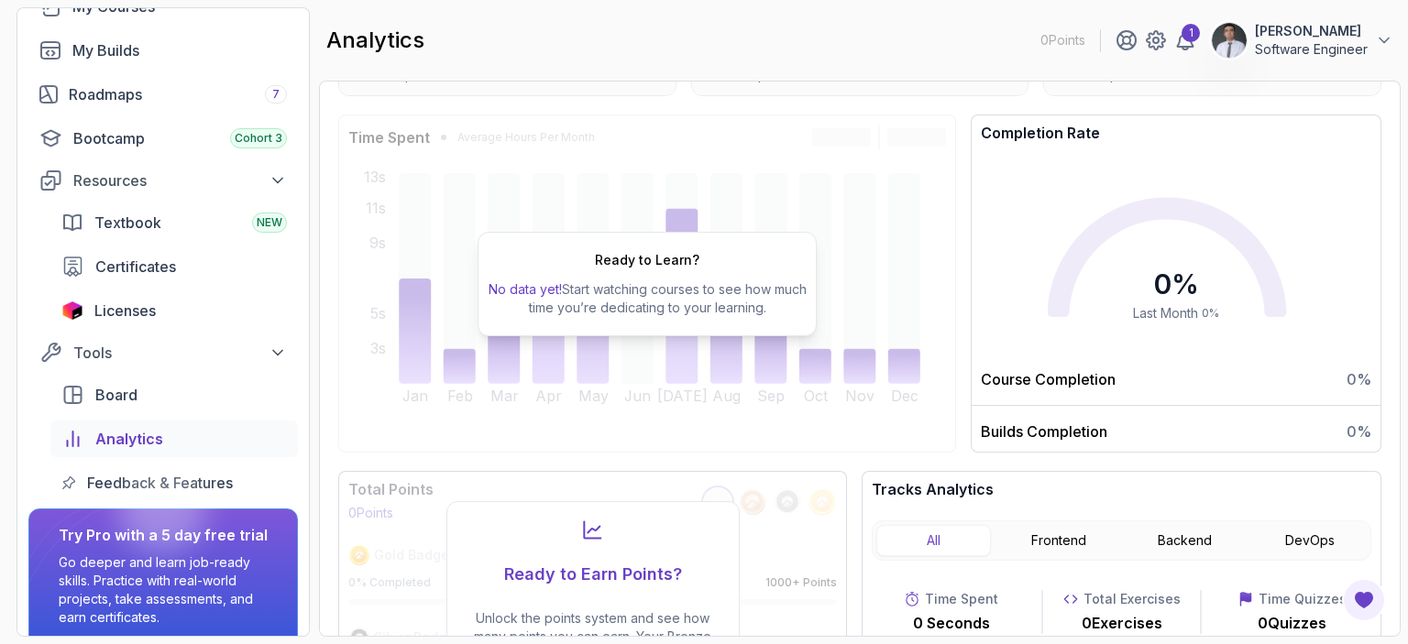
scroll to position [281, 0]
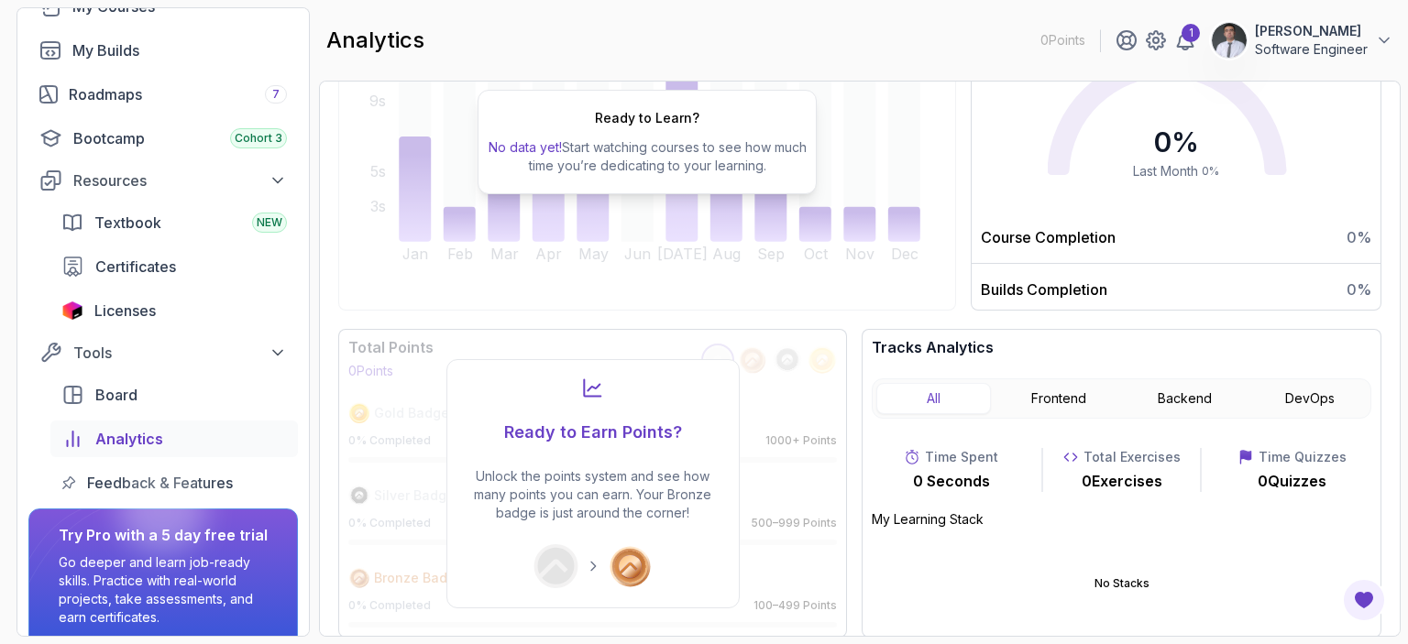
click at [172, 470] on div at bounding box center [162, 510] width 88 height 88
click at [165, 476] on div at bounding box center [162, 510] width 88 height 88
click at [159, 478] on div at bounding box center [162, 510] width 88 height 88
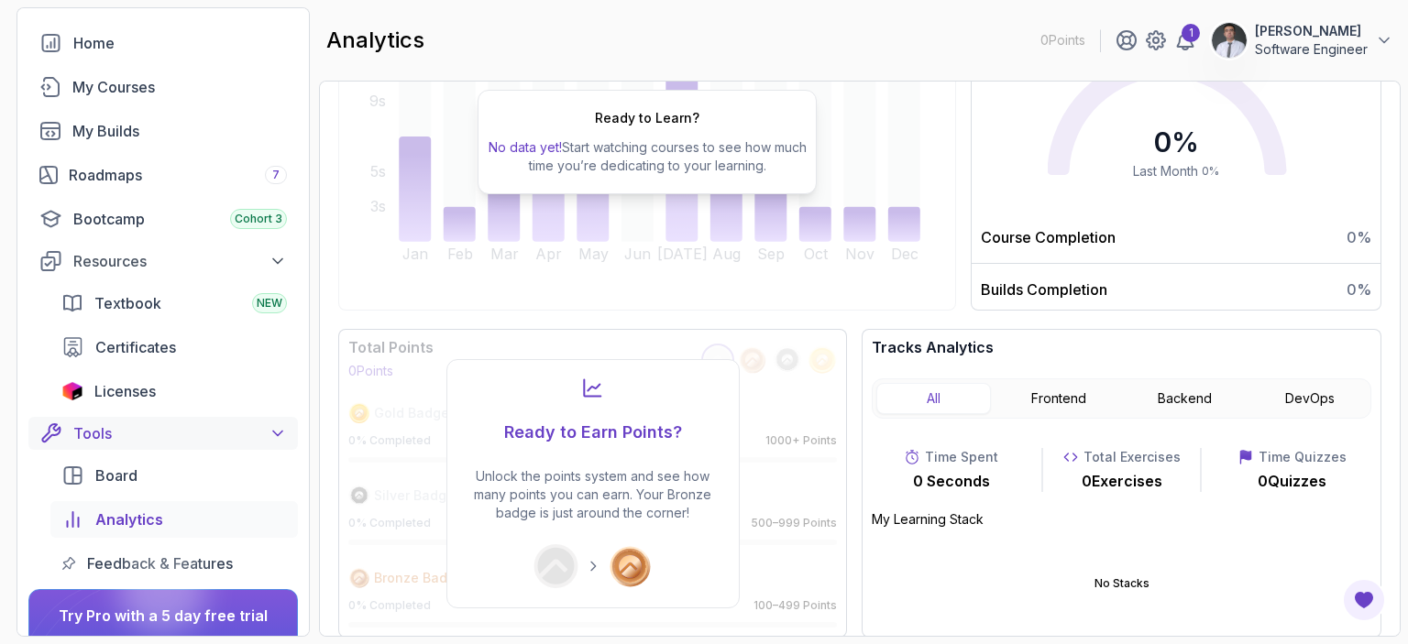
scroll to position [59, 0]
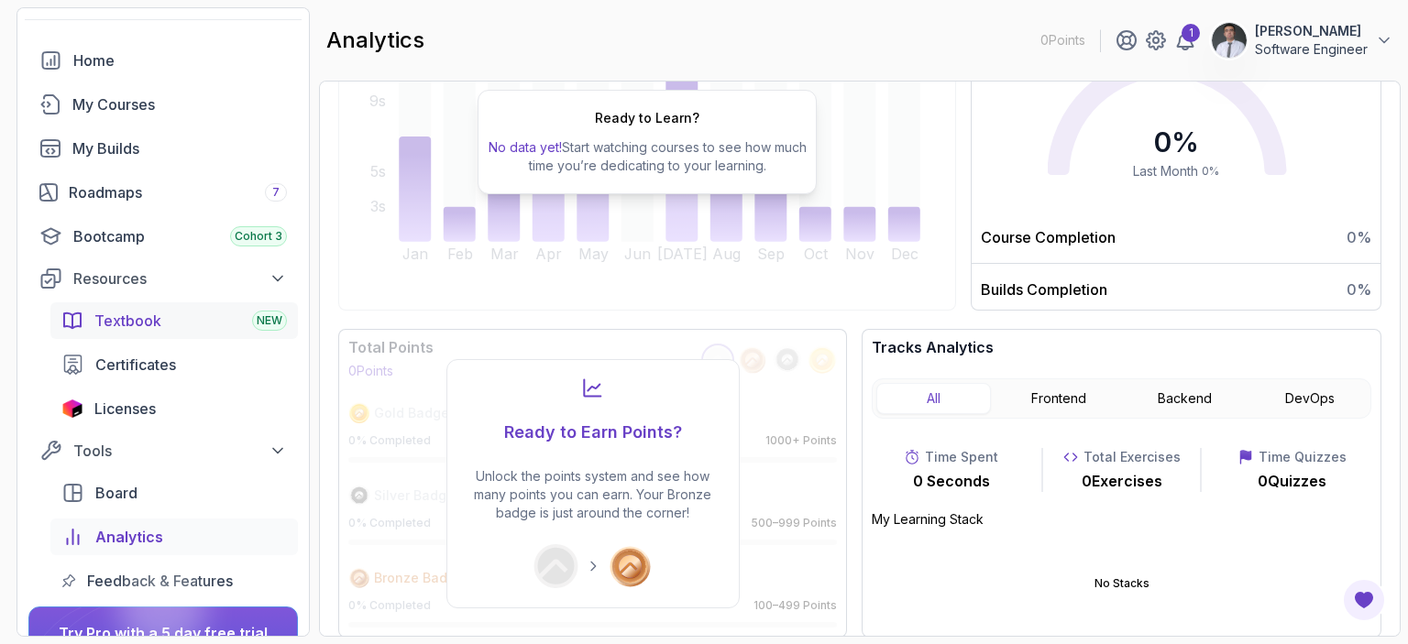
click at [188, 323] on div "Textbook NEW" at bounding box center [190, 321] width 192 height 22
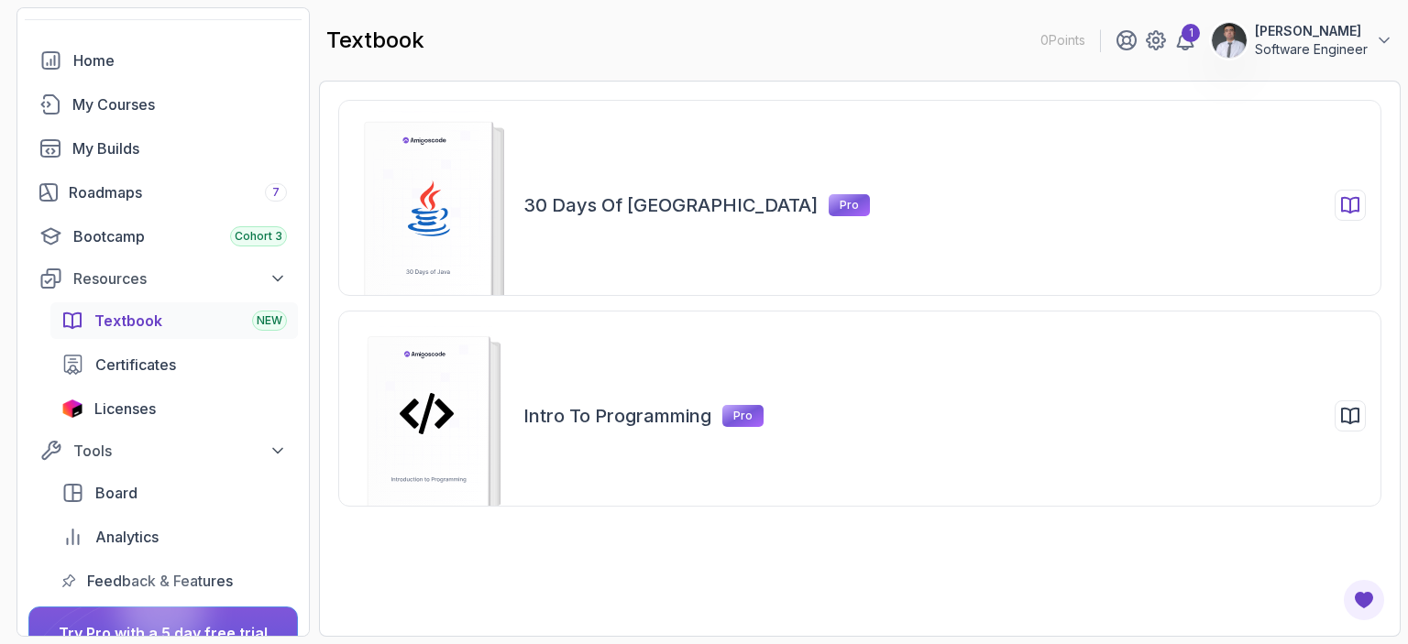
click at [580, 197] on h2 "30 Days of Java" at bounding box center [670, 205] width 294 height 26
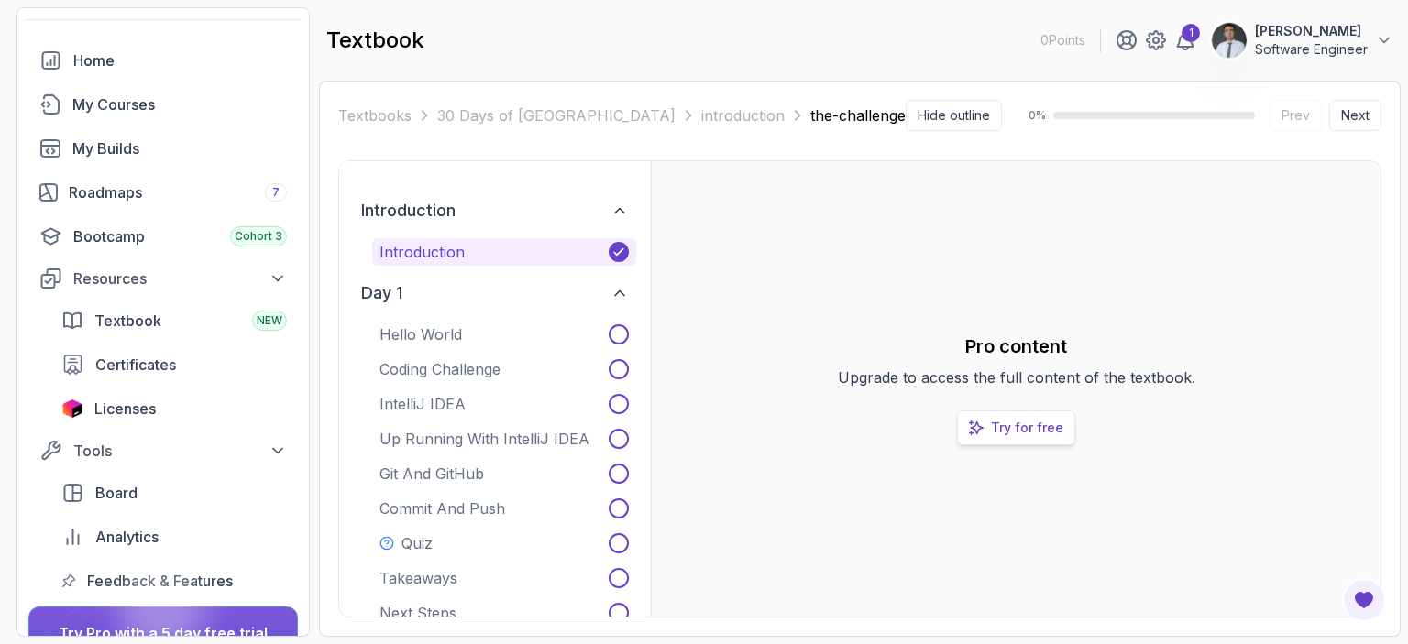
click at [1006, 425] on p "Try for free" at bounding box center [1027, 428] width 72 height 18
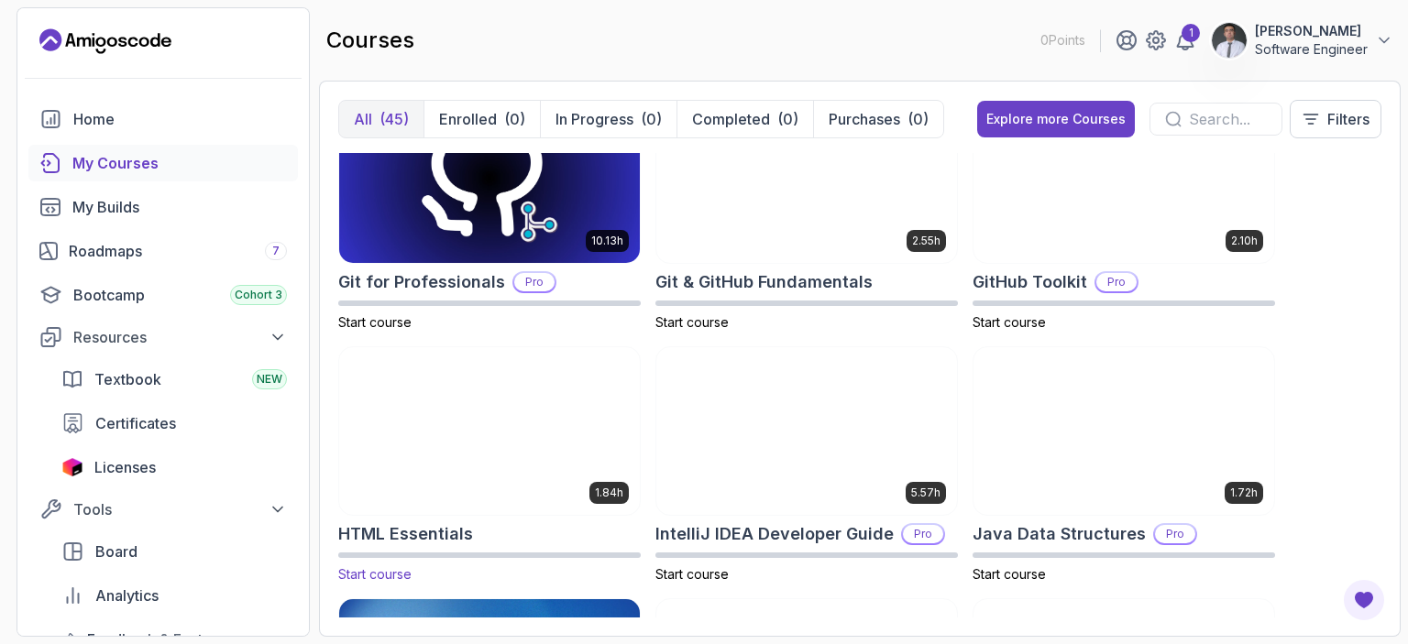
scroll to position [817, 0]
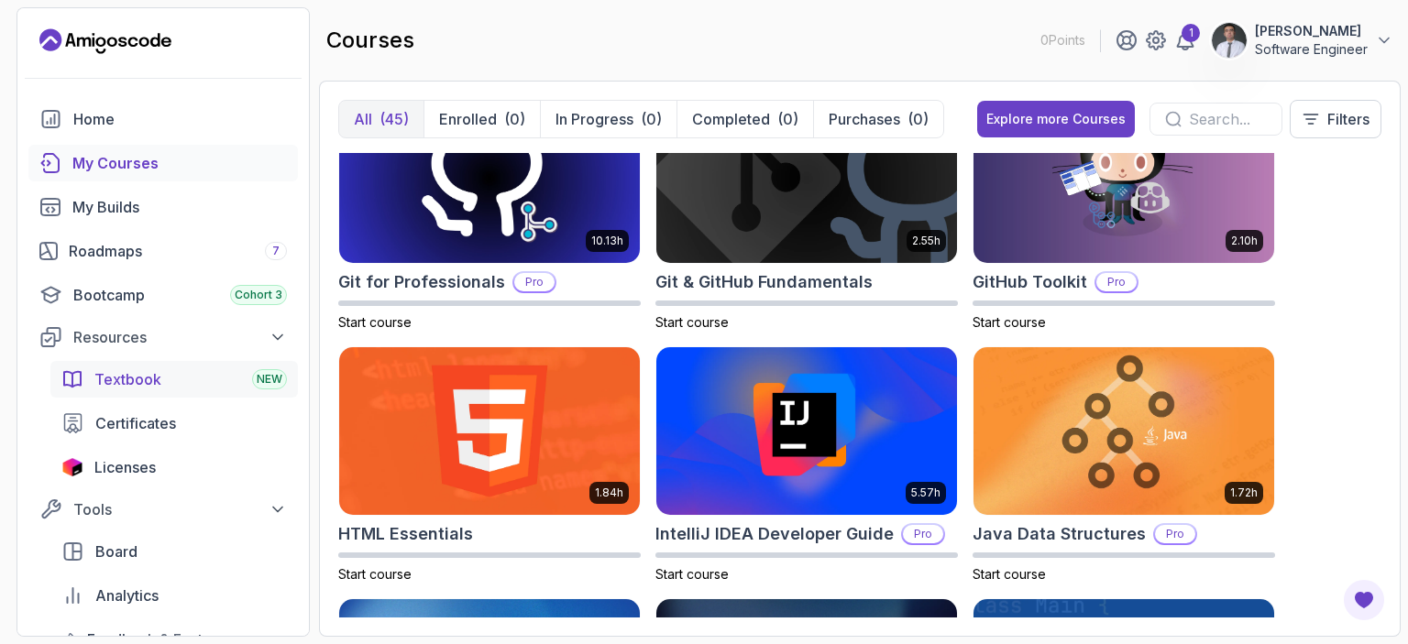
click at [231, 388] on div "Textbook NEW" at bounding box center [190, 379] width 192 height 22
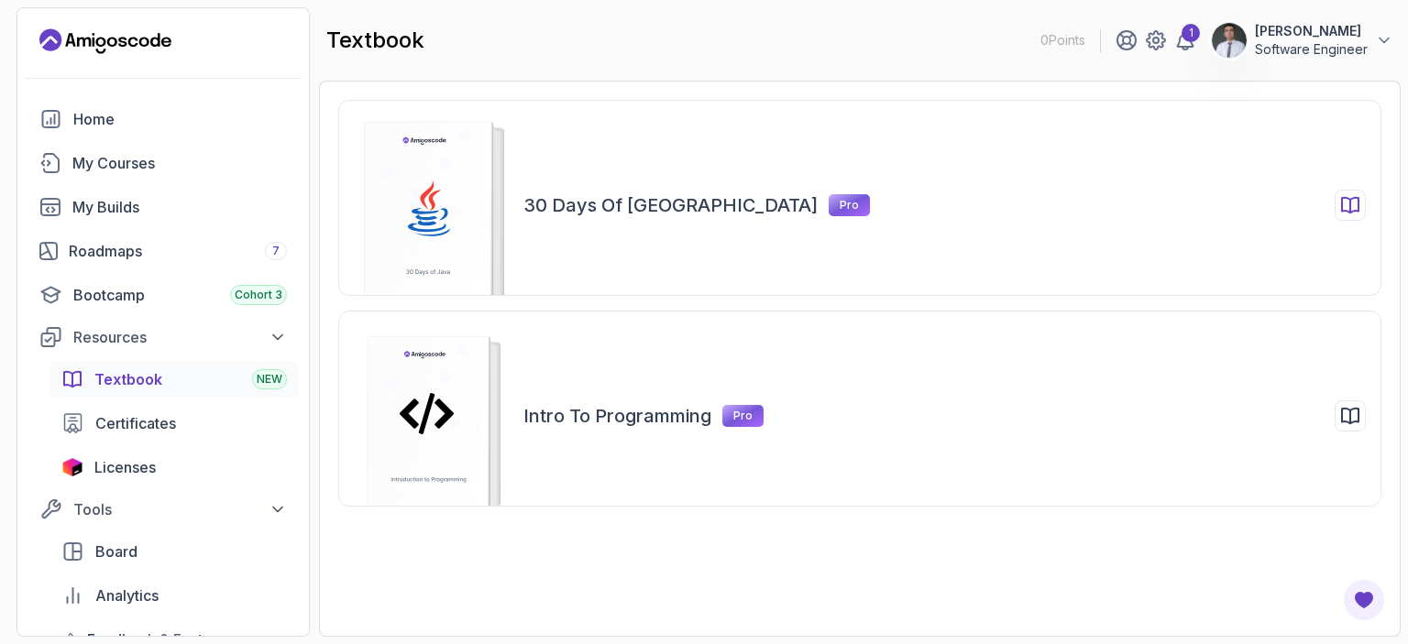
click at [458, 166] on rect at bounding box center [428, 217] width 127 height 191
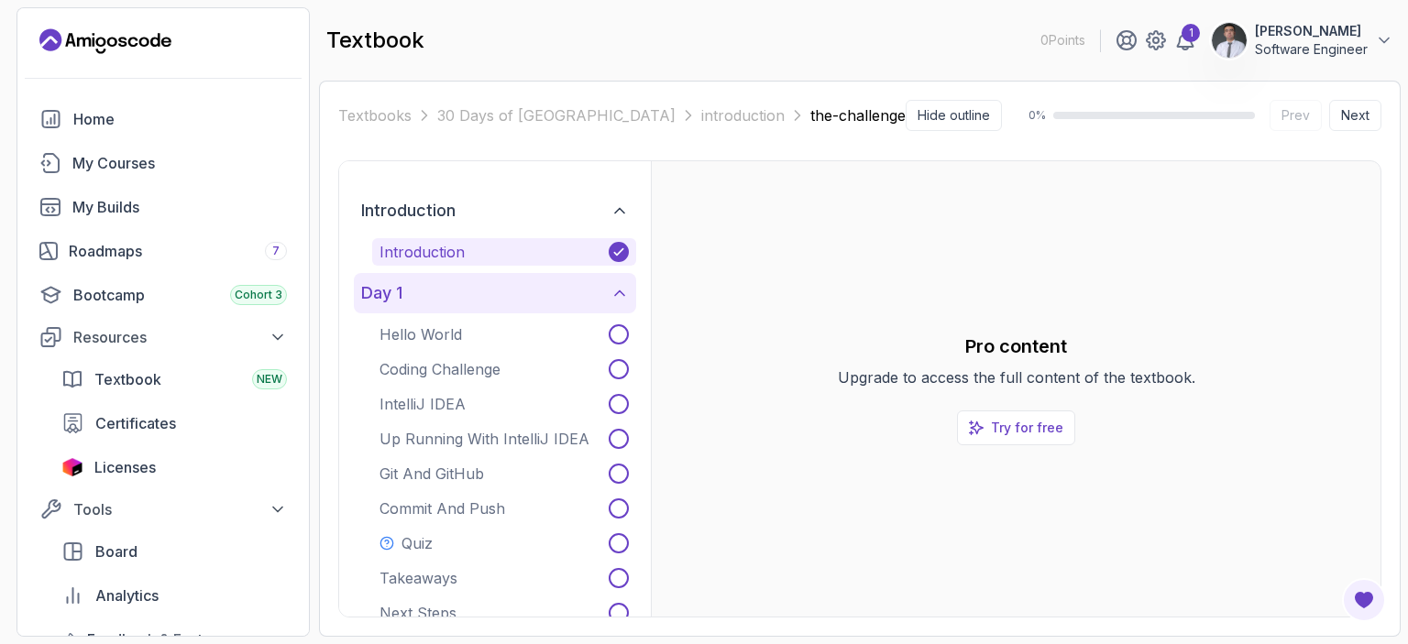
click at [437, 301] on button "day 1" at bounding box center [495, 293] width 282 height 40
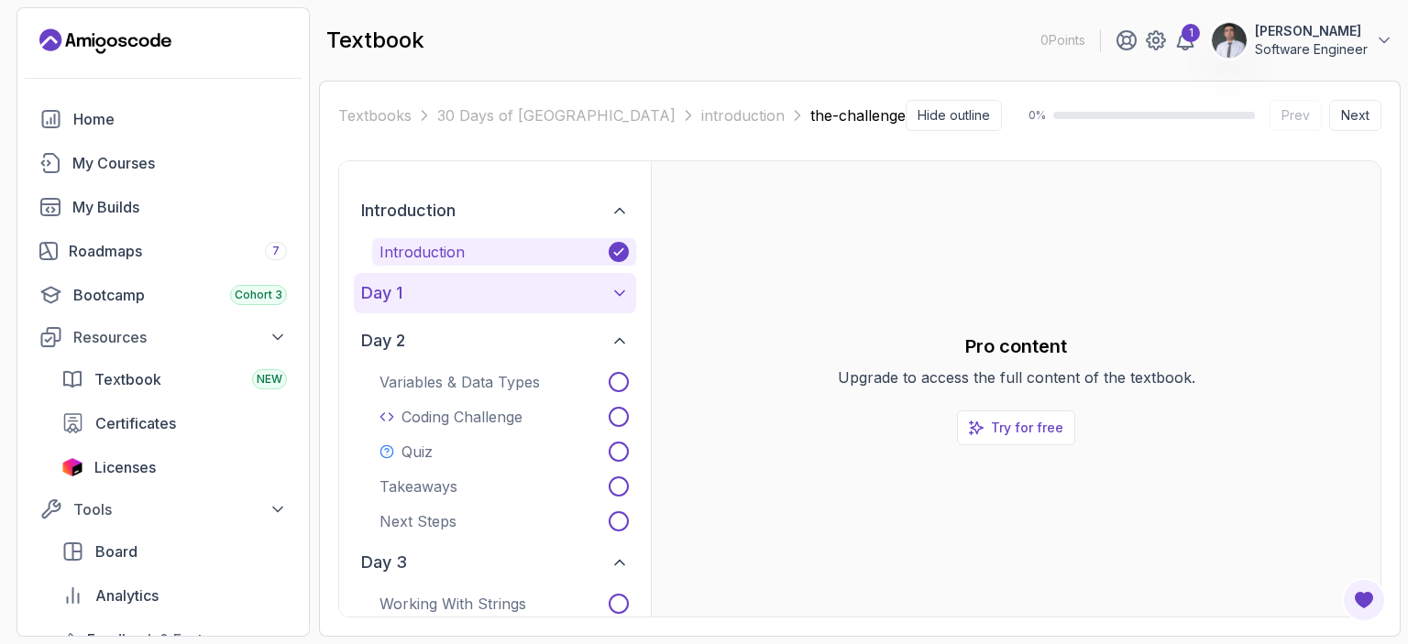
click at [434, 307] on button "day 1" at bounding box center [495, 293] width 282 height 40
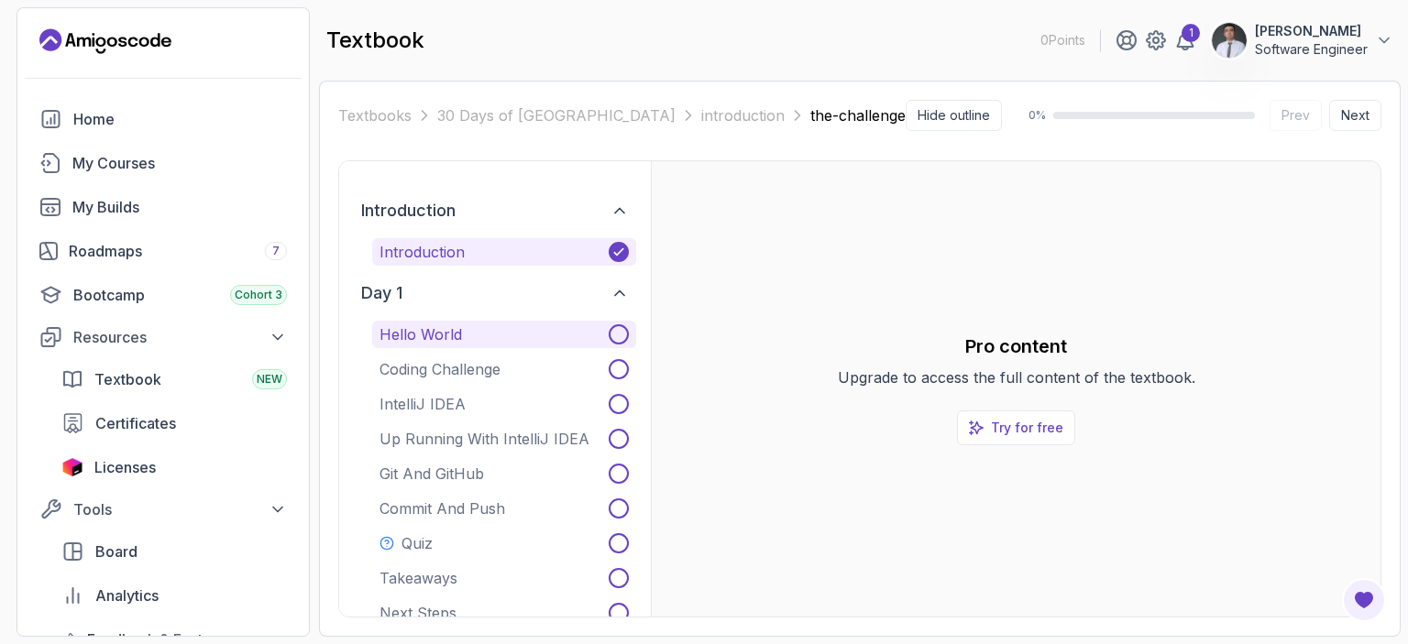
click at [433, 328] on p "Hello World" at bounding box center [420, 334] width 82 height 16
click at [435, 334] on p "Hello World" at bounding box center [420, 334] width 82 height 16
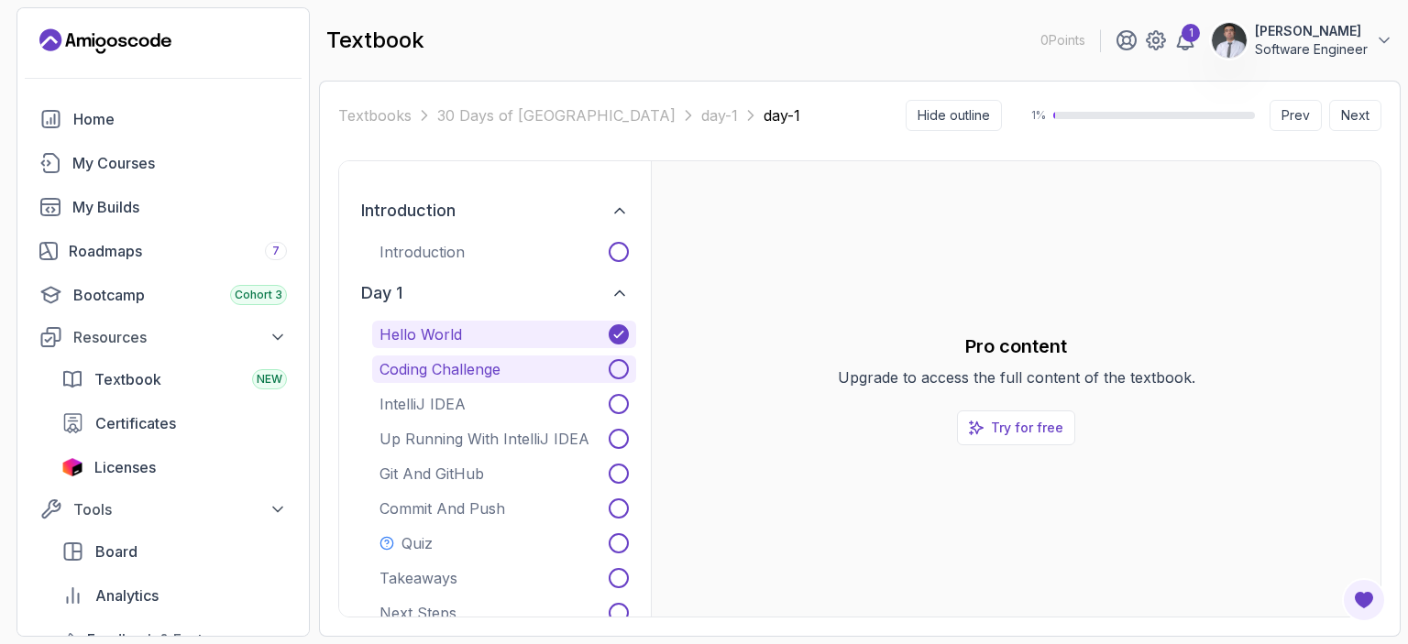
click at [436, 357] on button "Coding Challenge" at bounding box center [504, 369] width 264 height 27
click at [1357, 111] on button "Next" at bounding box center [1355, 115] width 52 height 31
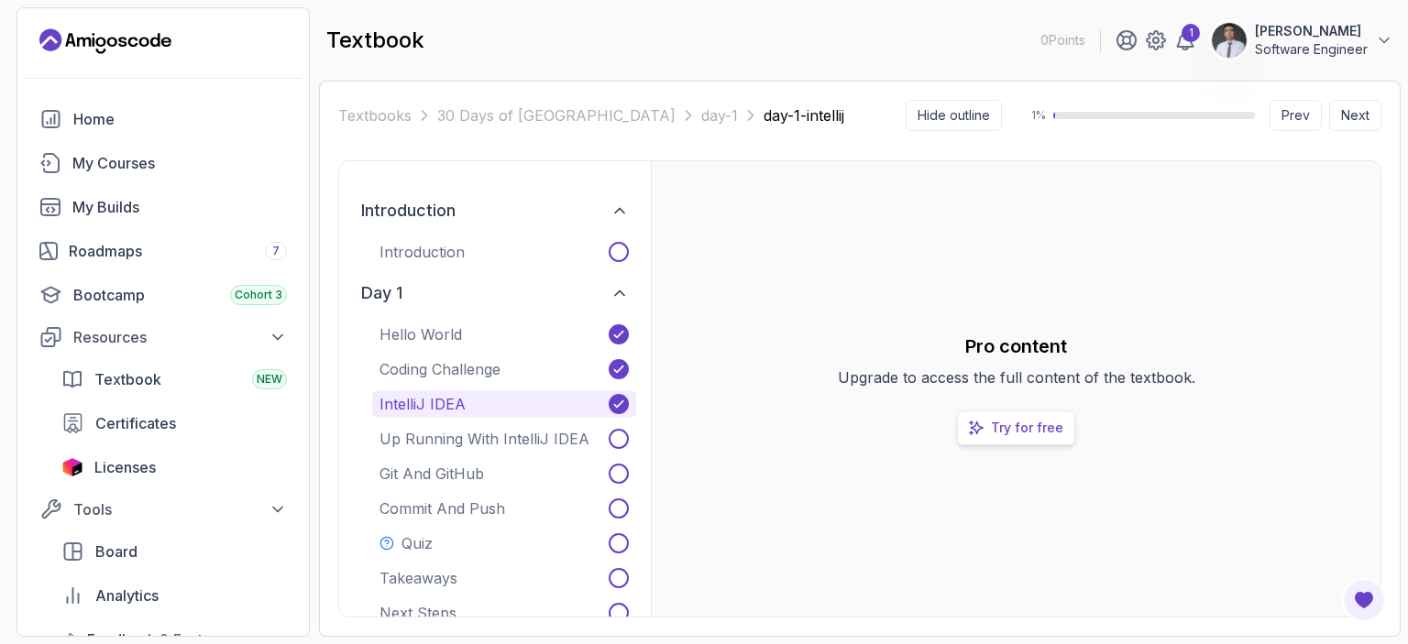
click at [1013, 422] on p "Try for free" at bounding box center [1027, 428] width 72 height 18
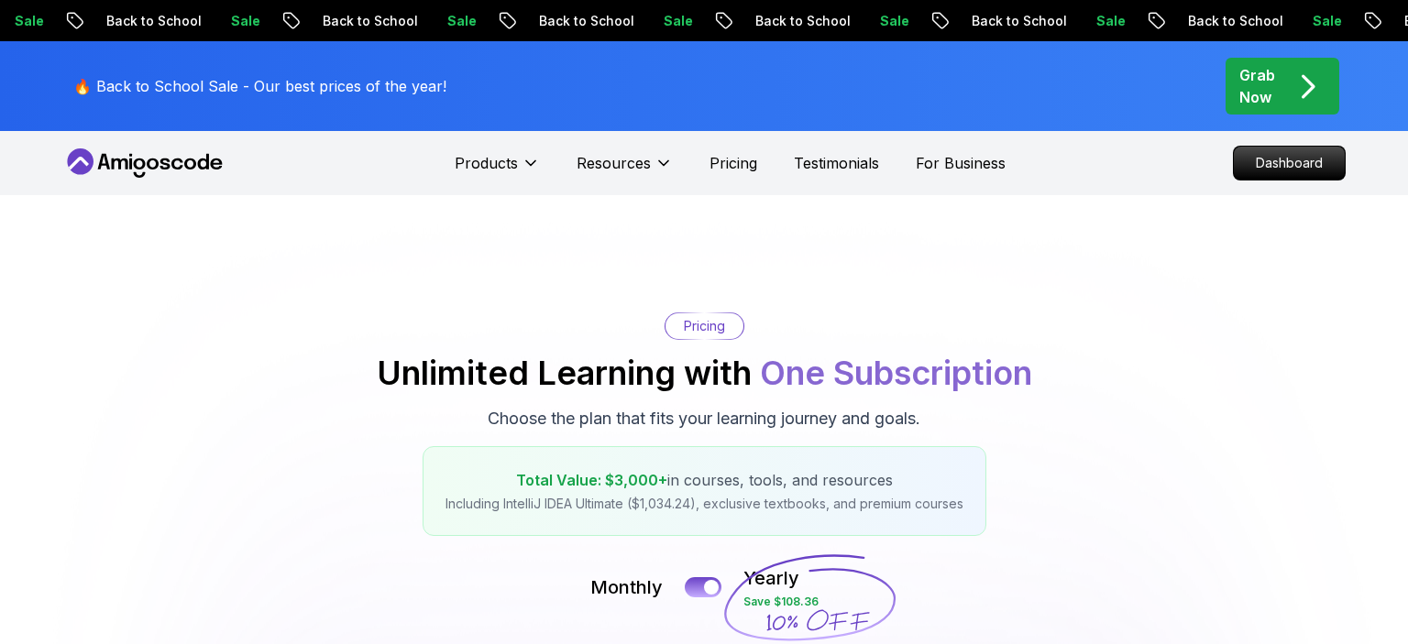
click at [277, 164] on nav "Products Resources Pricing Testimonials For Business Dashboard" at bounding box center [703, 163] width 1283 height 64
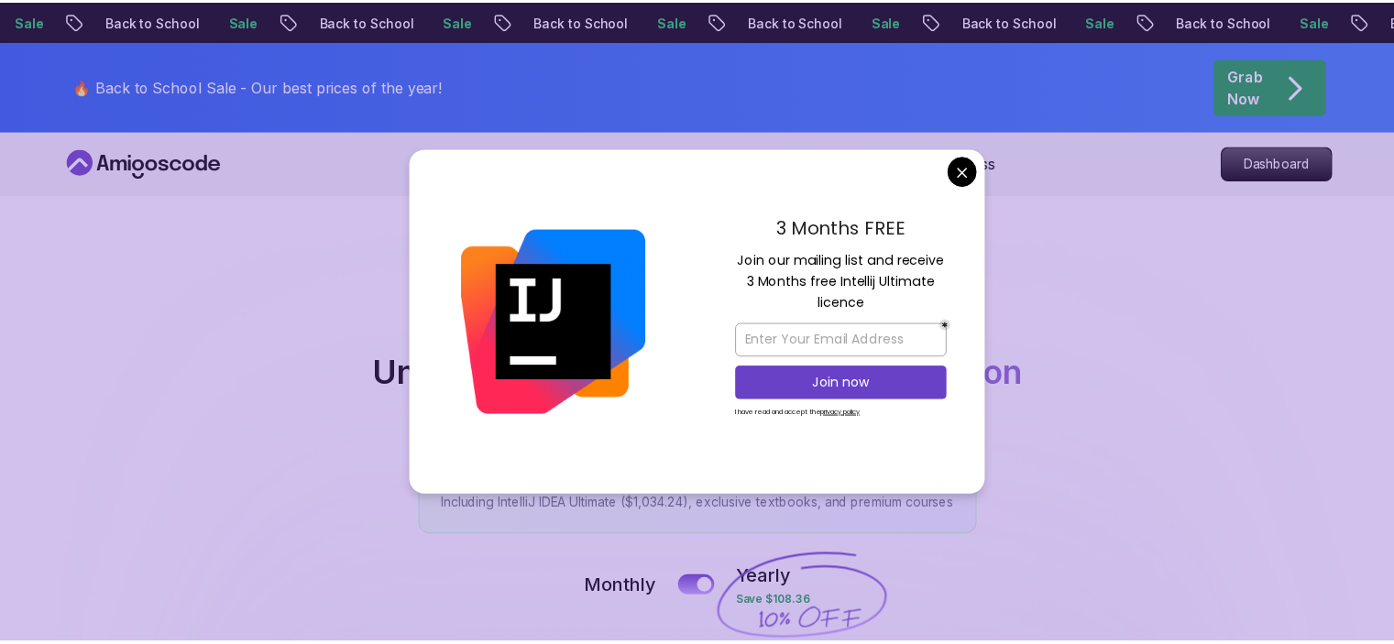
scroll to position [682, 0]
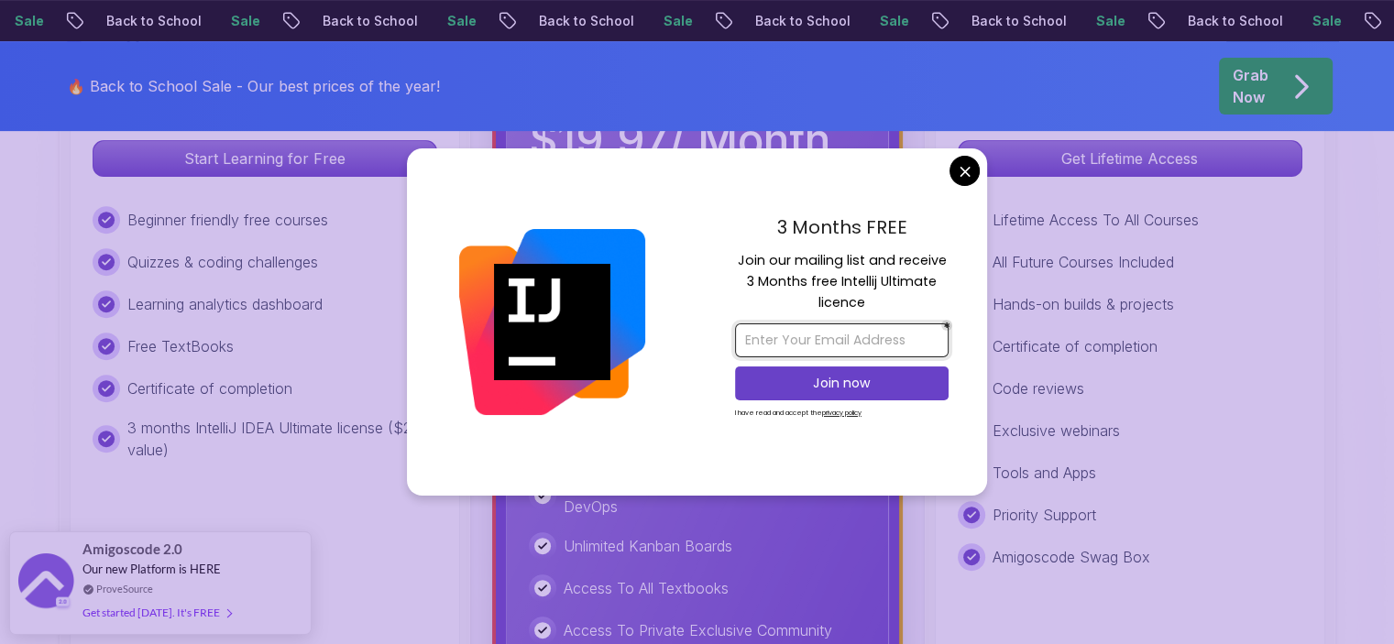
click at [779, 353] on input "email" at bounding box center [842, 340] width 214 height 34
type input "abdumajidabdullatipov1@gmail.com"
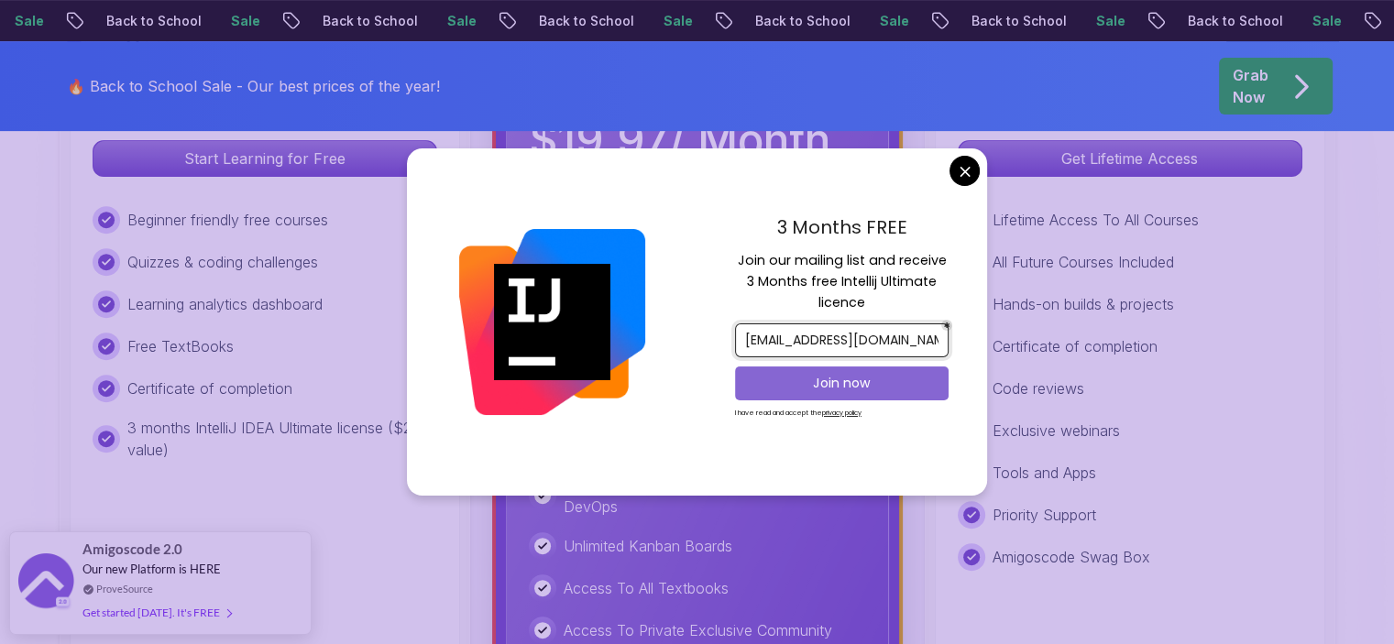
click at [843, 380] on p "Join now" at bounding box center [841, 383] width 173 height 18
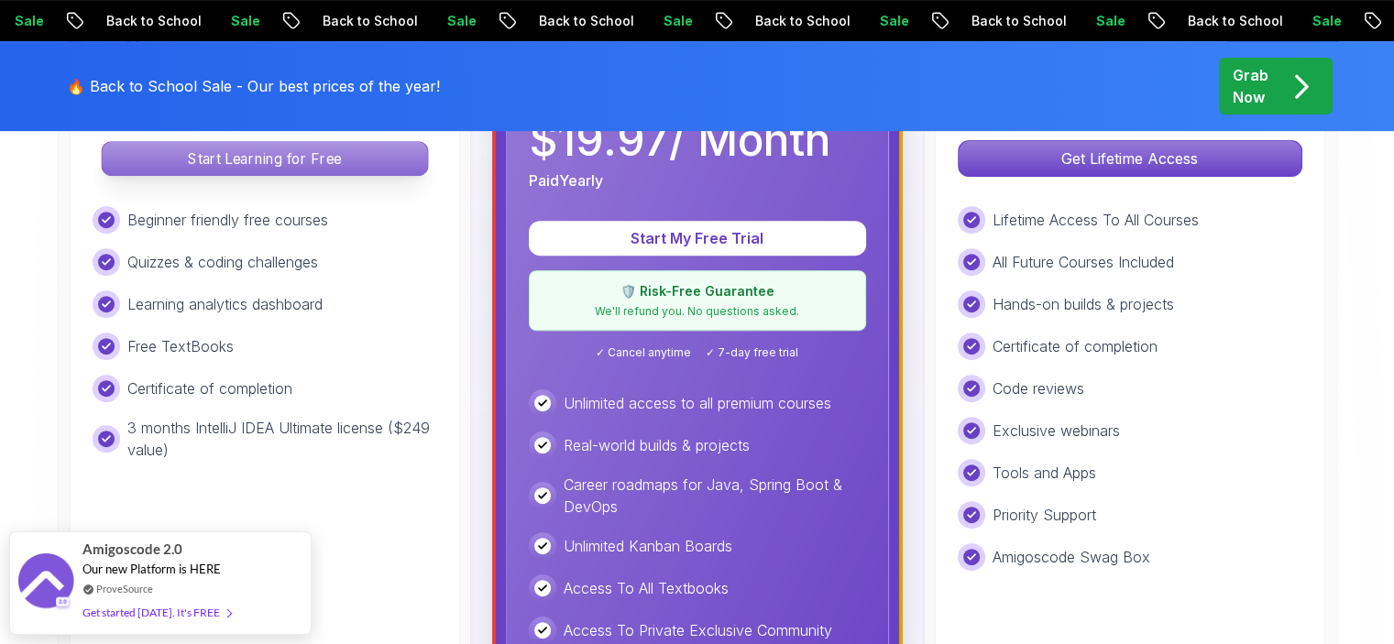
click at [316, 159] on p "Start Learning for Free" at bounding box center [264, 158] width 325 height 33
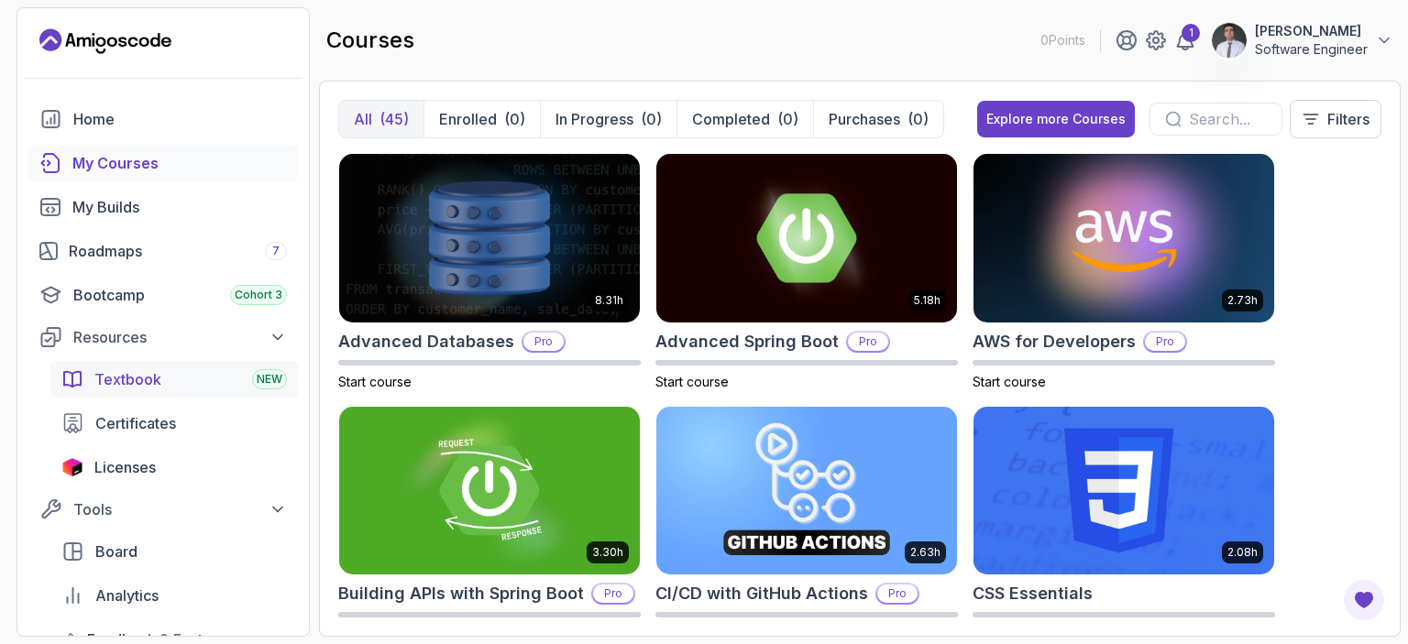
click at [214, 395] on link "Textbook NEW" at bounding box center [173, 379] width 247 height 37
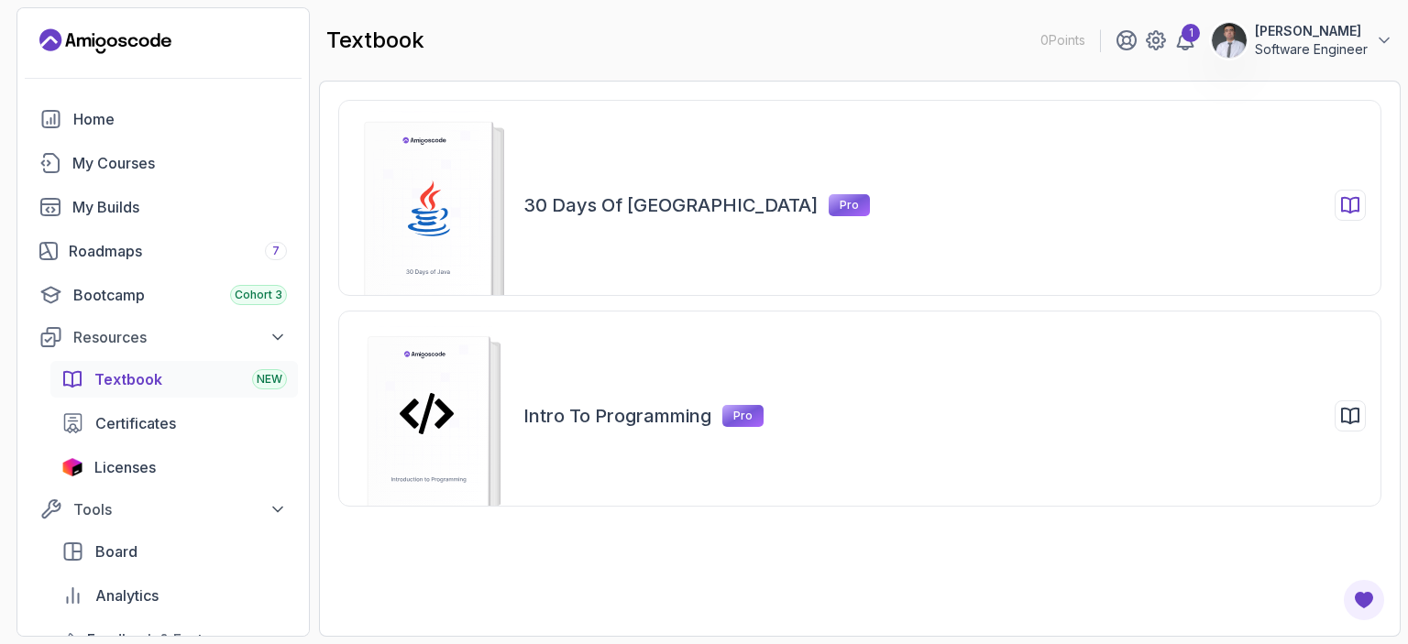
click at [491, 236] on icon at bounding box center [491, 217] width 3 height 192
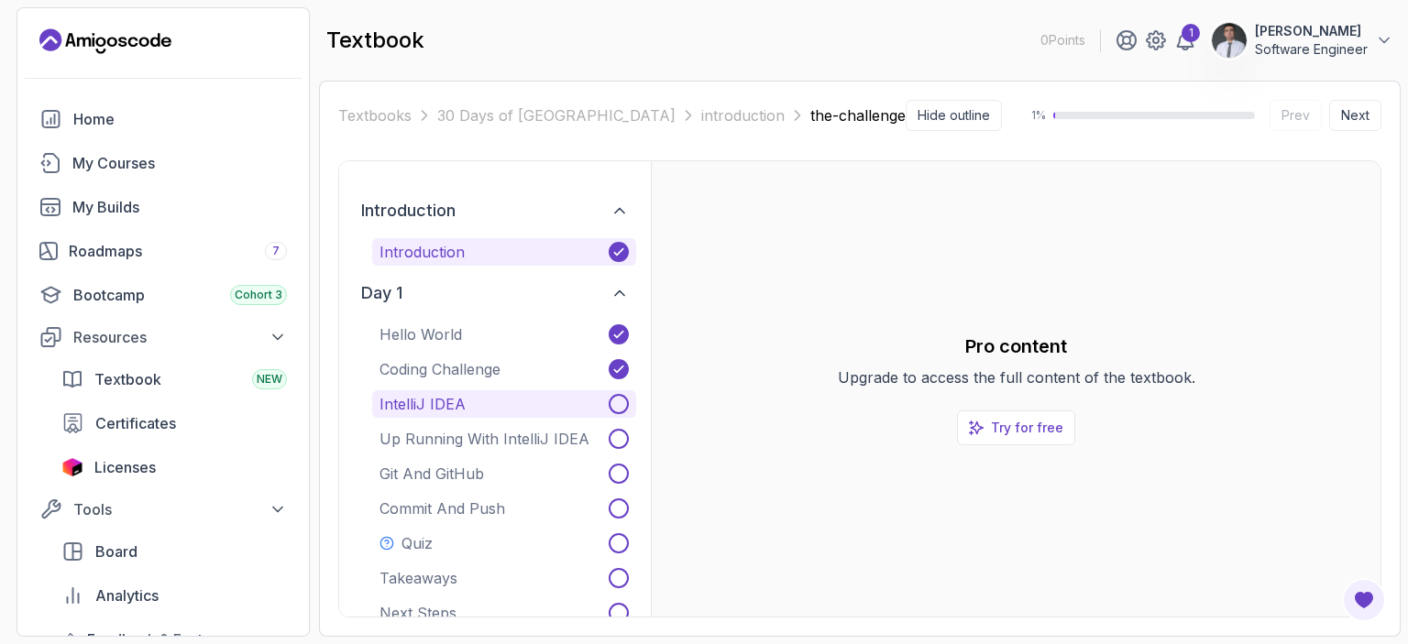
click at [479, 399] on button "IntelliJ IDEA" at bounding box center [504, 403] width 264 height 27
click at [976, 430] on icon at bounding box center [977, 428] width 14 height 14
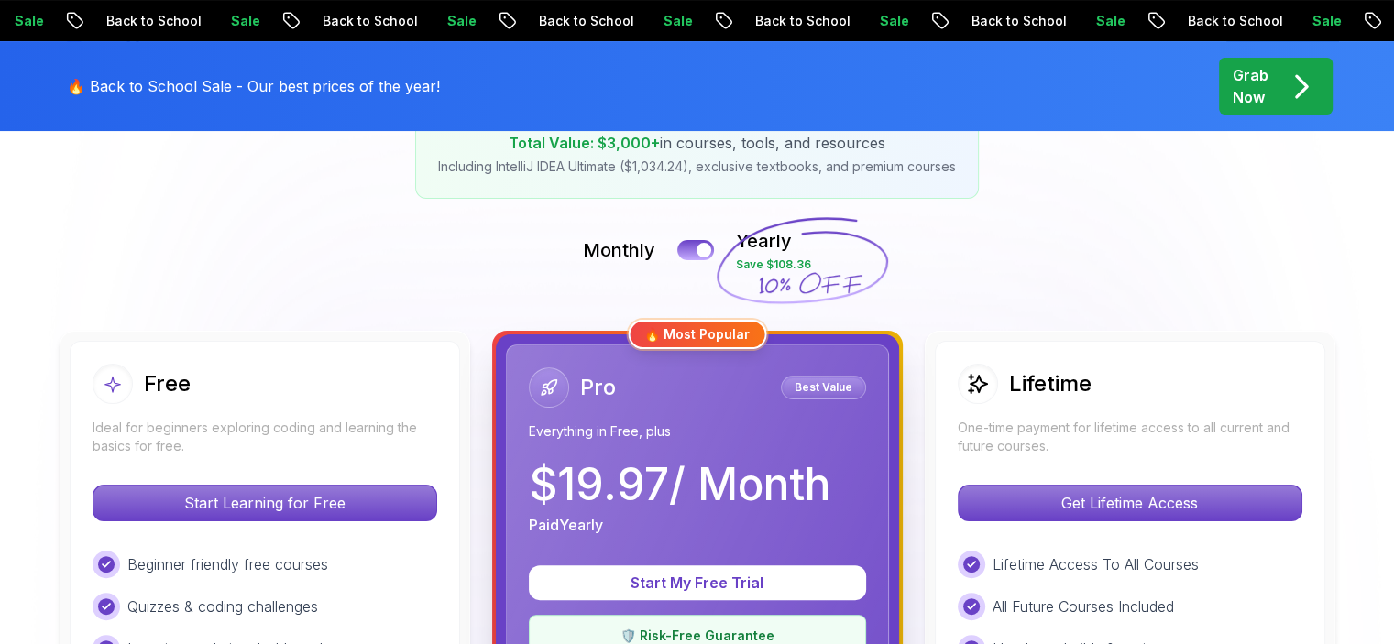
scroll to position [337, 0]
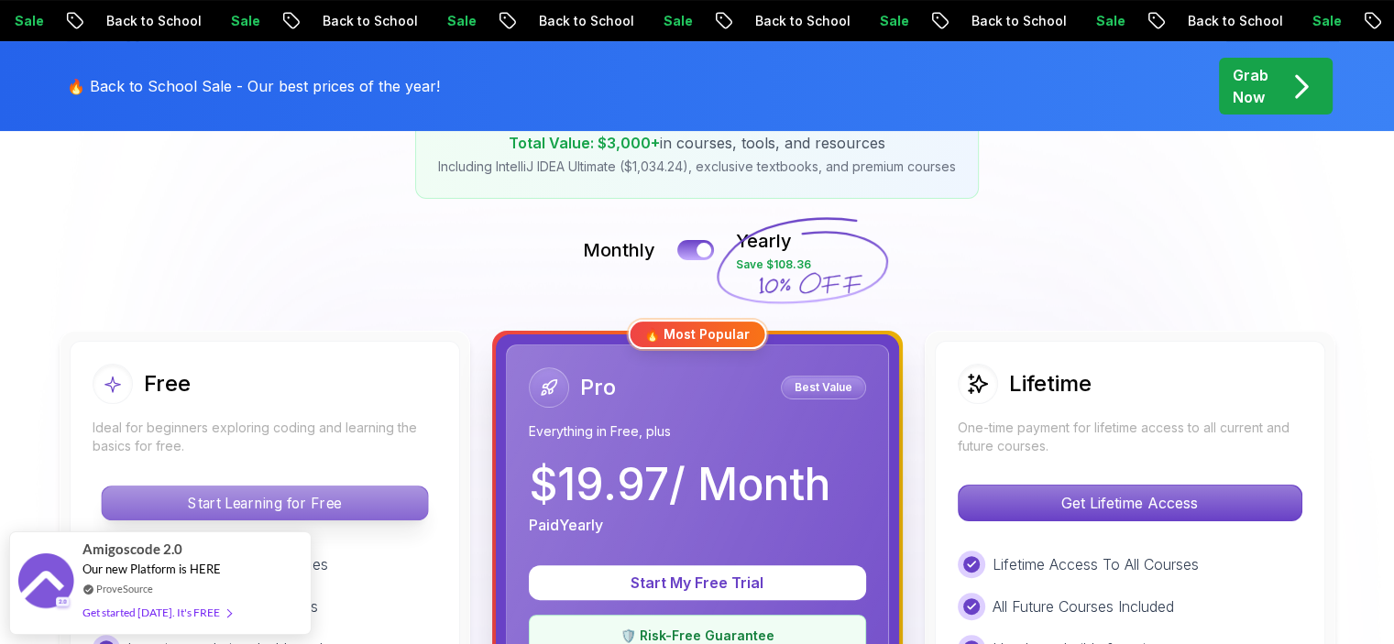
click at [260, 491] on p "Start Learning for Free" at bounding box center [264, 503] width 325 height 33
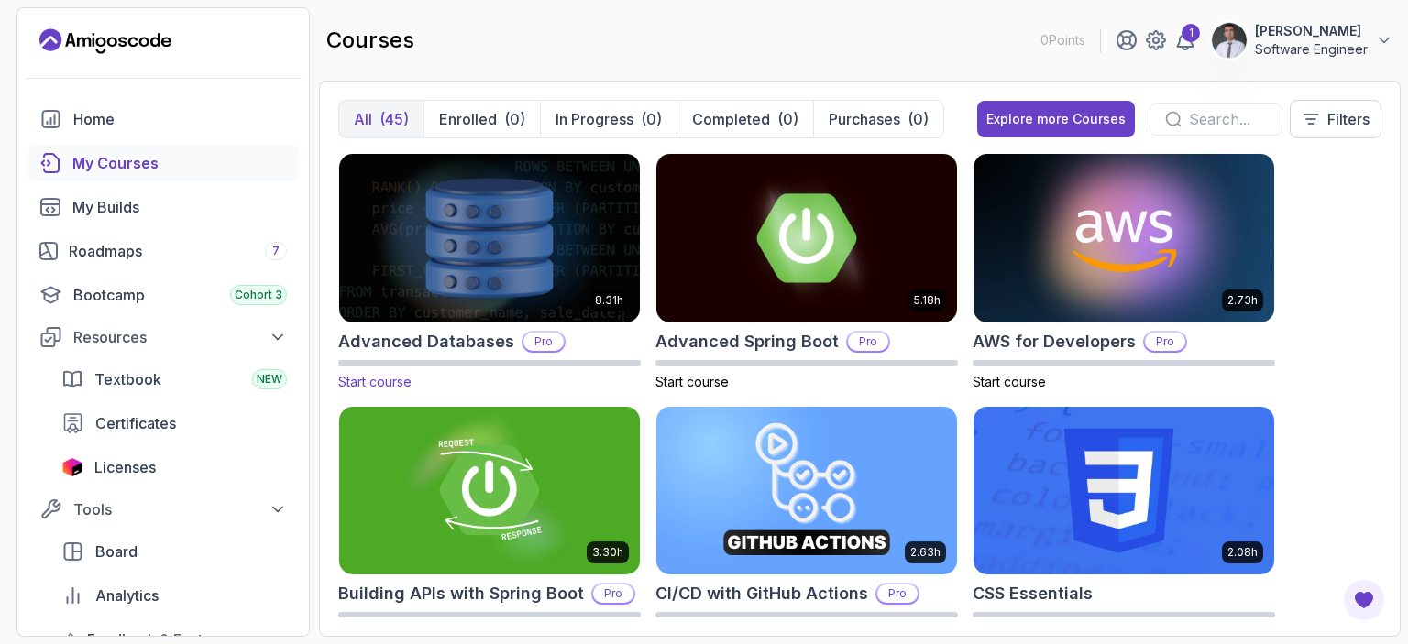
click at [550, 263] on img at bounding box center [489, 237] width 315 height 177
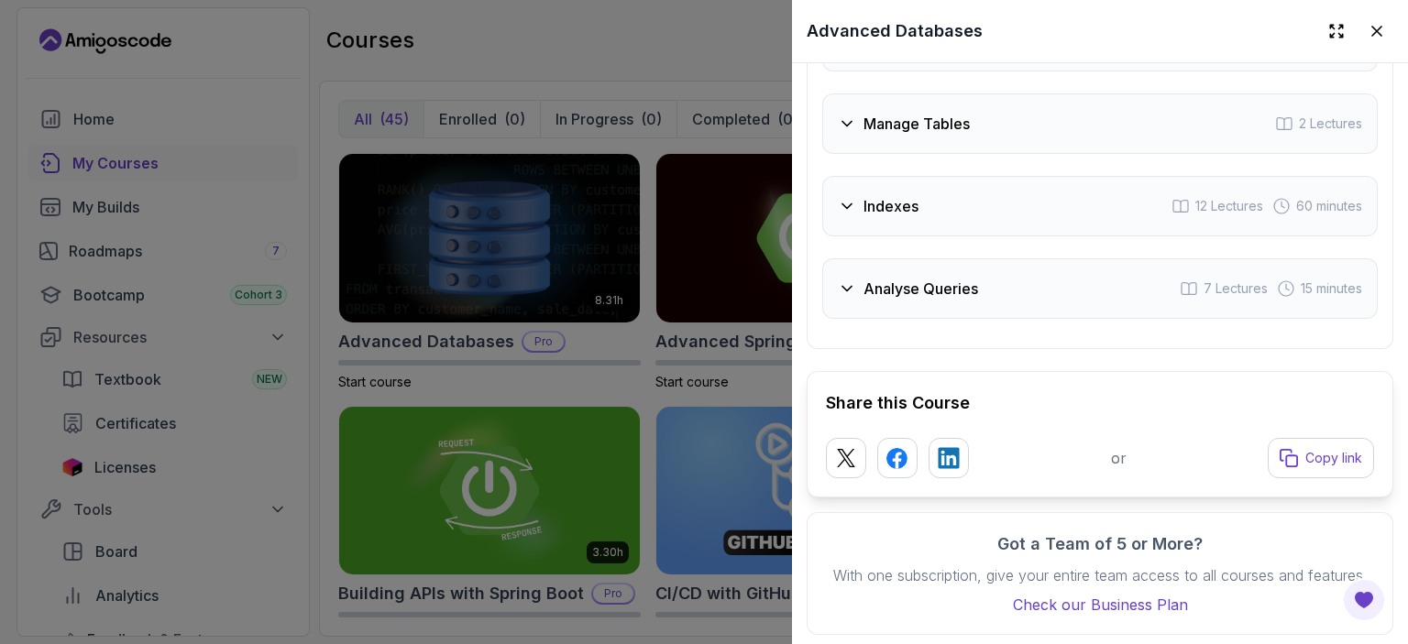
scroll to position [3901, 0]
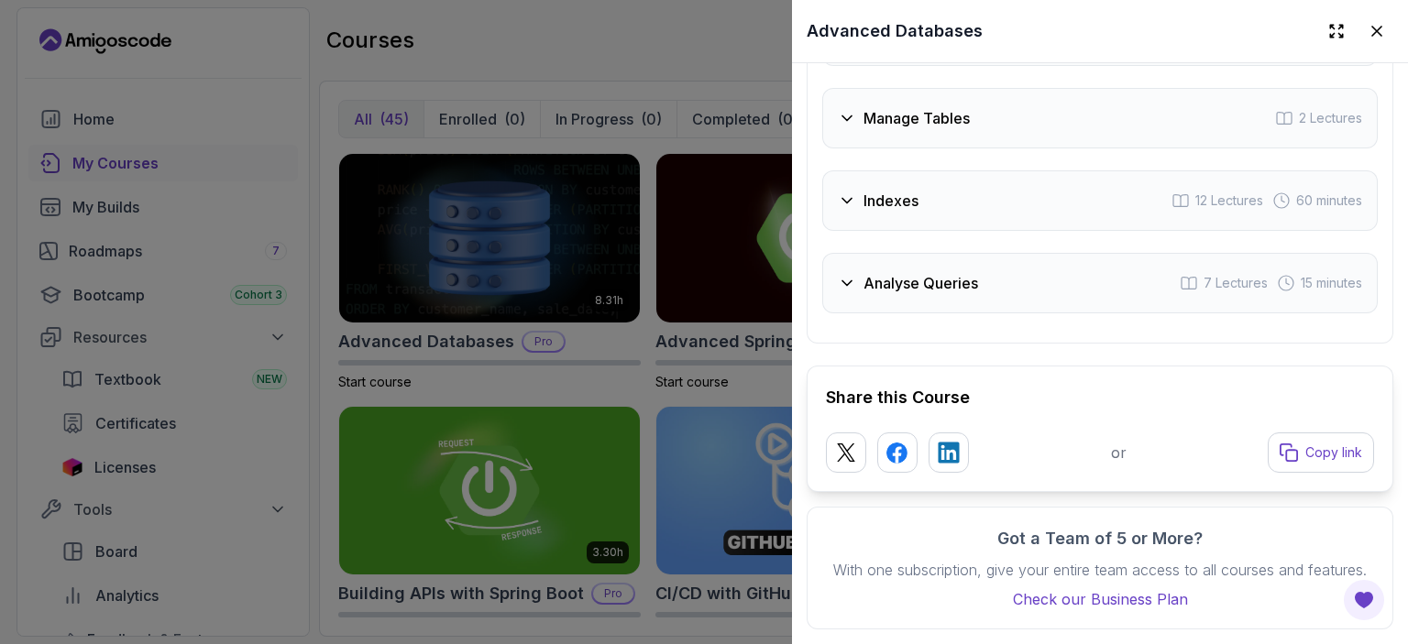
click at [608, 324] on div at bounding box center [704, 322] width 1408 height 644
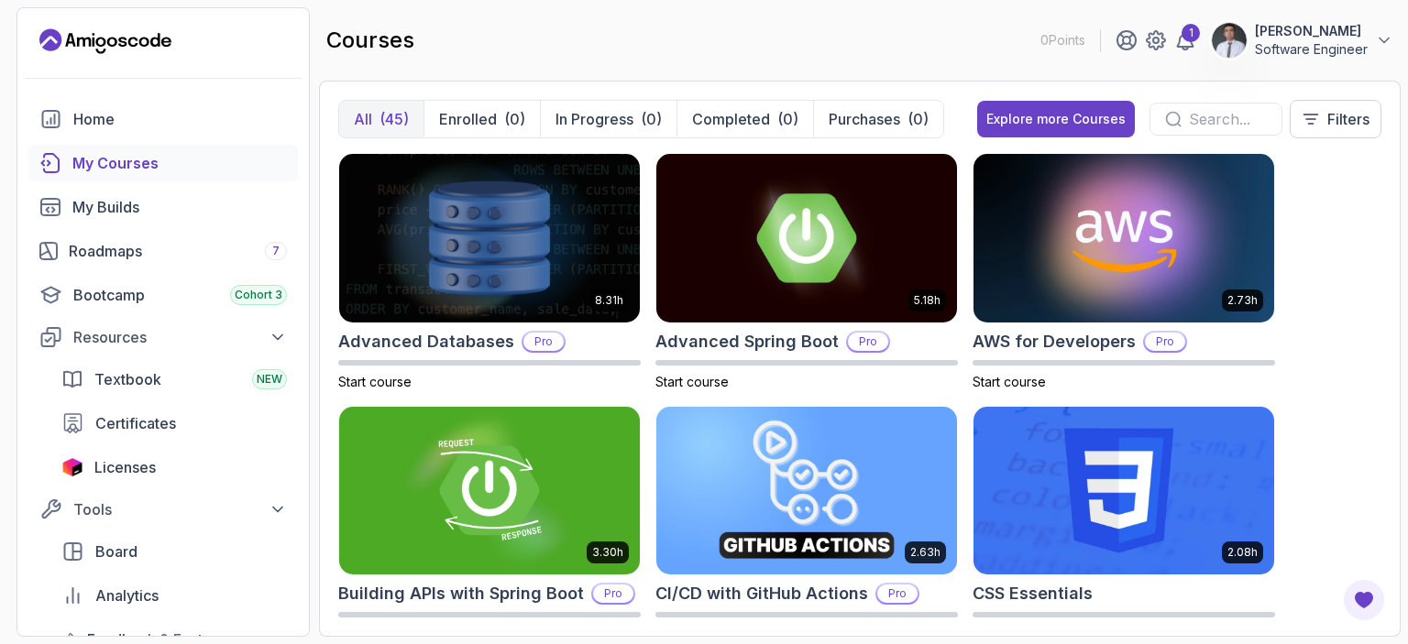
click at [786, 538] on img at bounding box center [806, 490] width 315 height 177
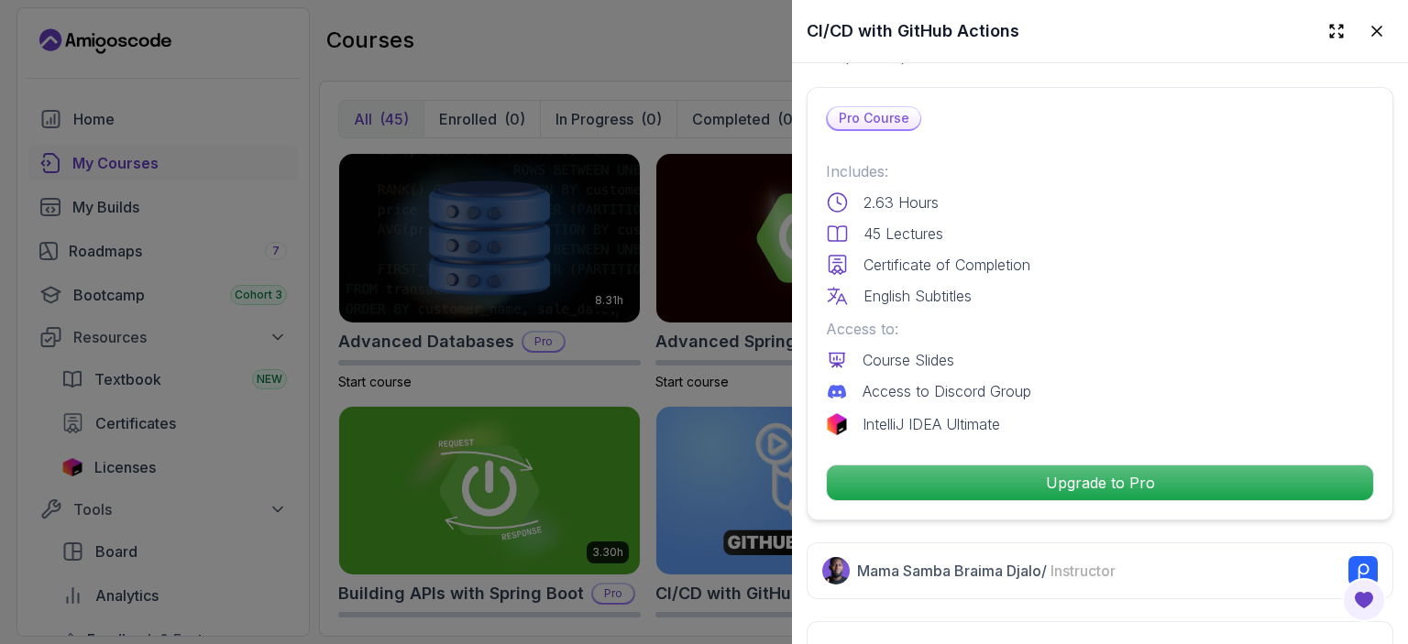
scroll to position [406, 0]
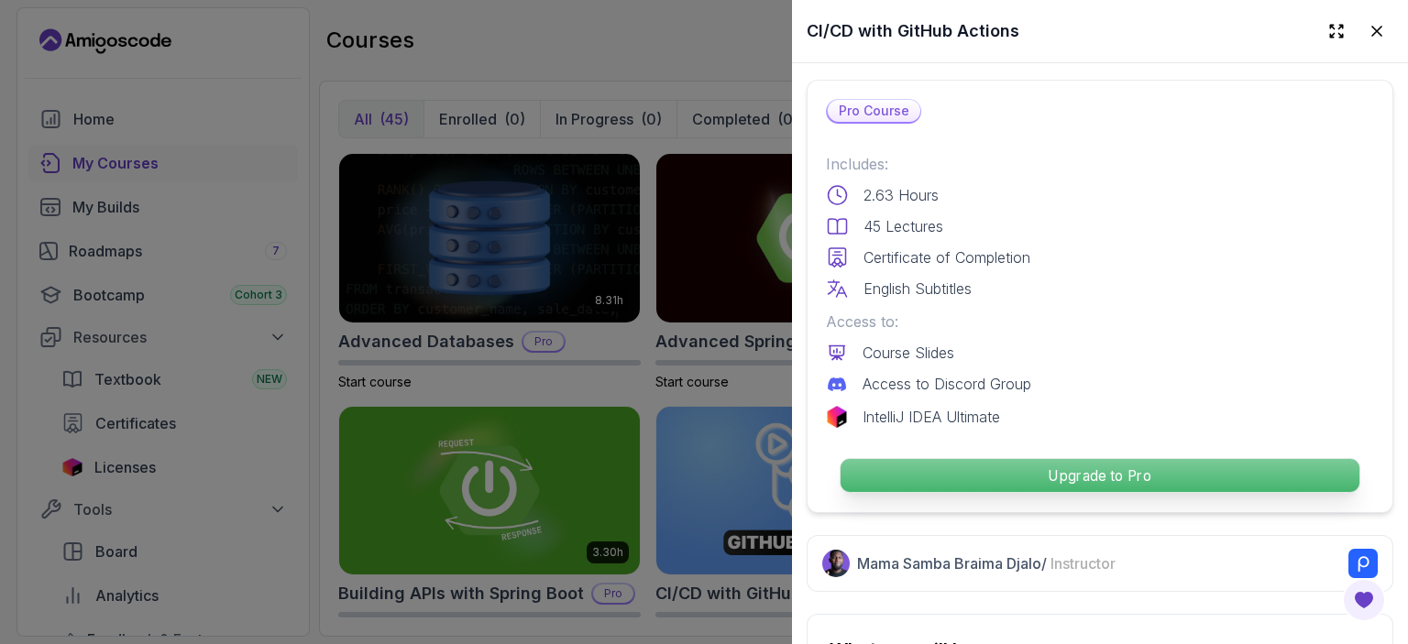
click at [972, 465] on p "Upgrade to Pro" at bounding box center [1099, 475] width 519 height 33
